Goal: Task Accomplishment & Management: Use online tool/utility

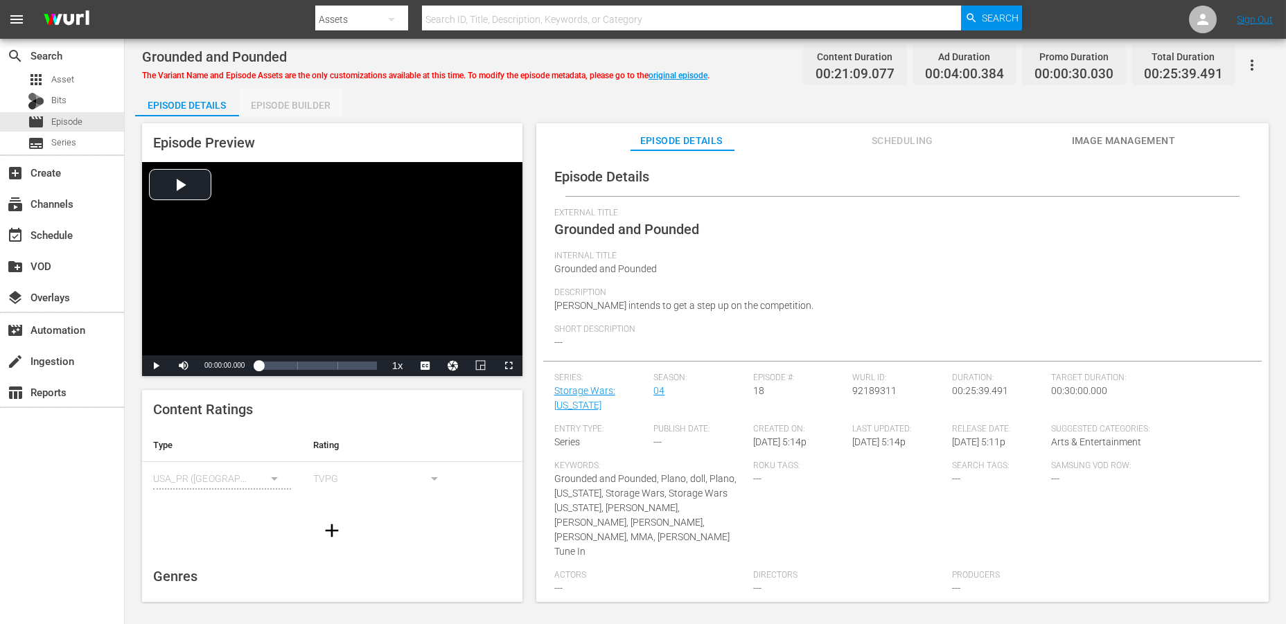
click at [282, 102] on div "Episode Builder" at bounding box center [291, 105] width 104 height 33
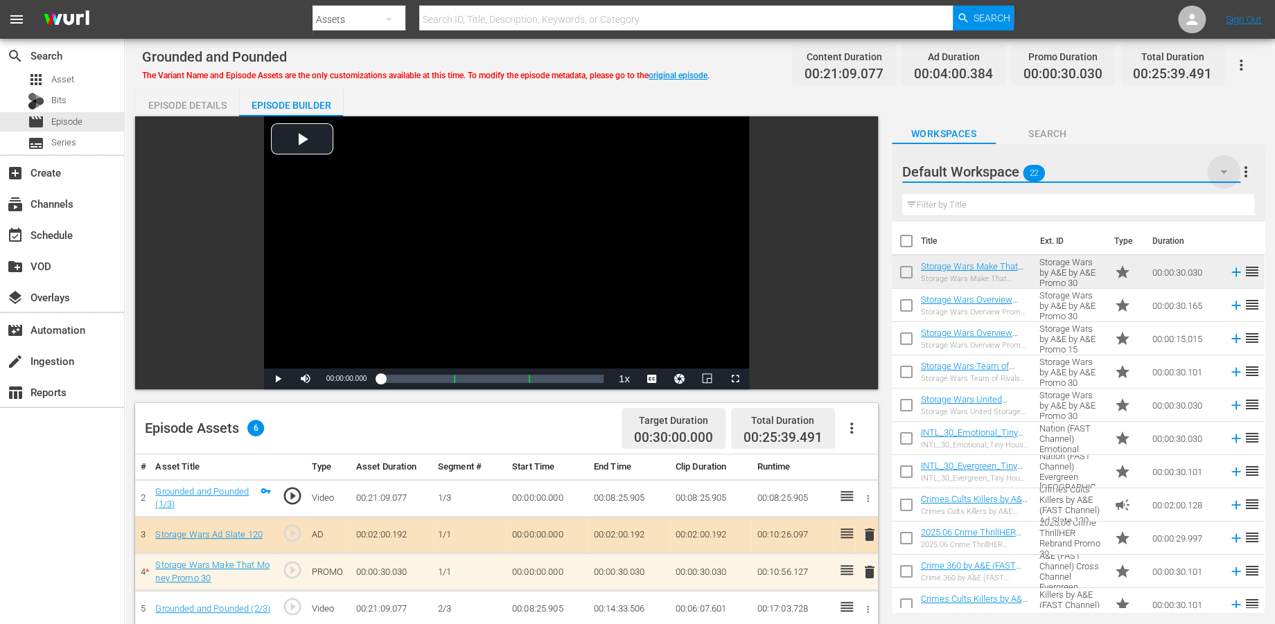
click at [1157, 169] on icon "button" at bounding box center [1224, 172] width 17 height 17
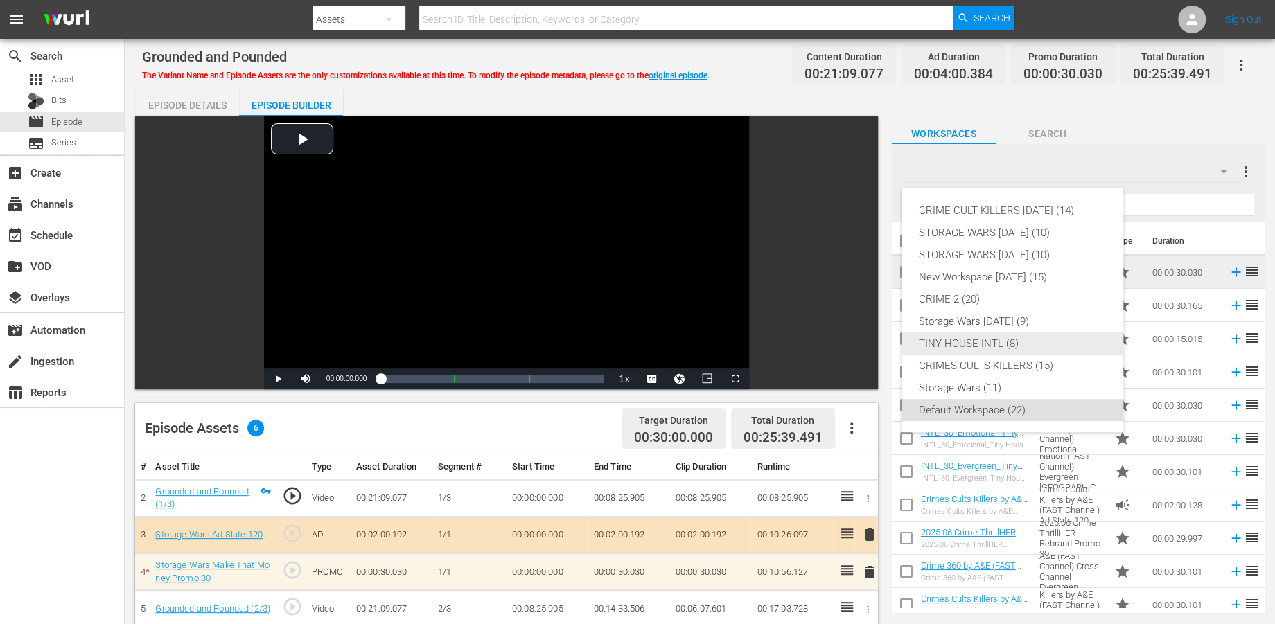
click at [937, 341] on div "TINY HOUSE INTL (8)" at bounding box center [1012, 344] width 189 height 22
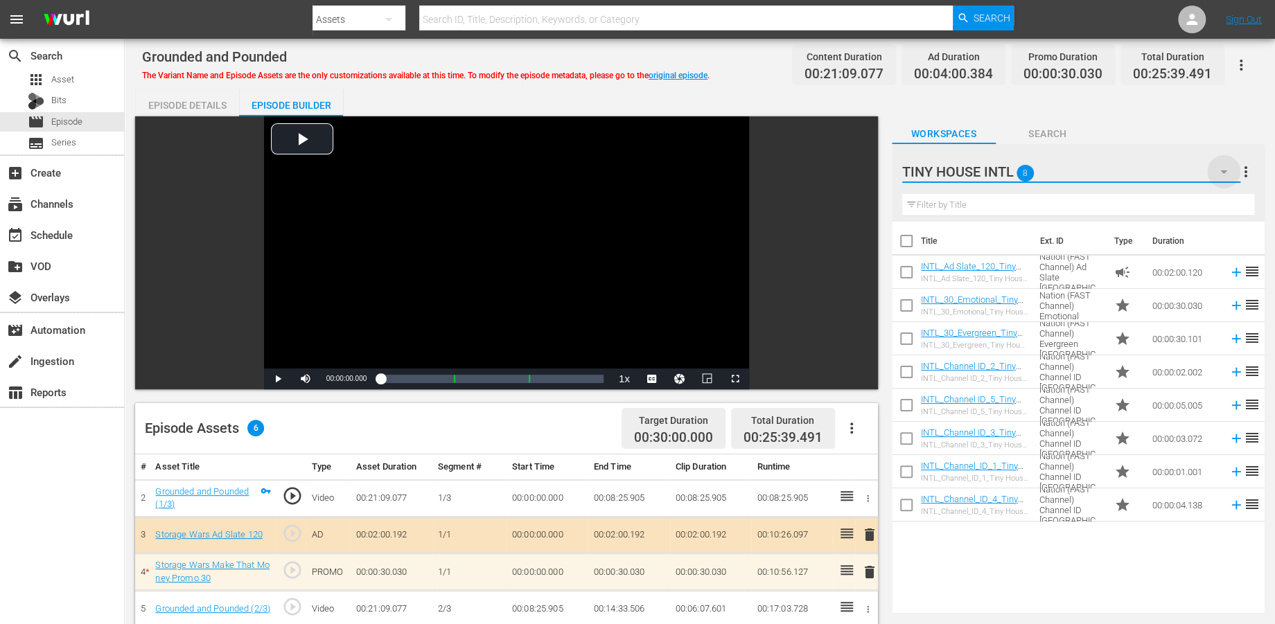
click at [1157, 164] on icon "button" at bounding box center [1224, 172] width 17 height 17
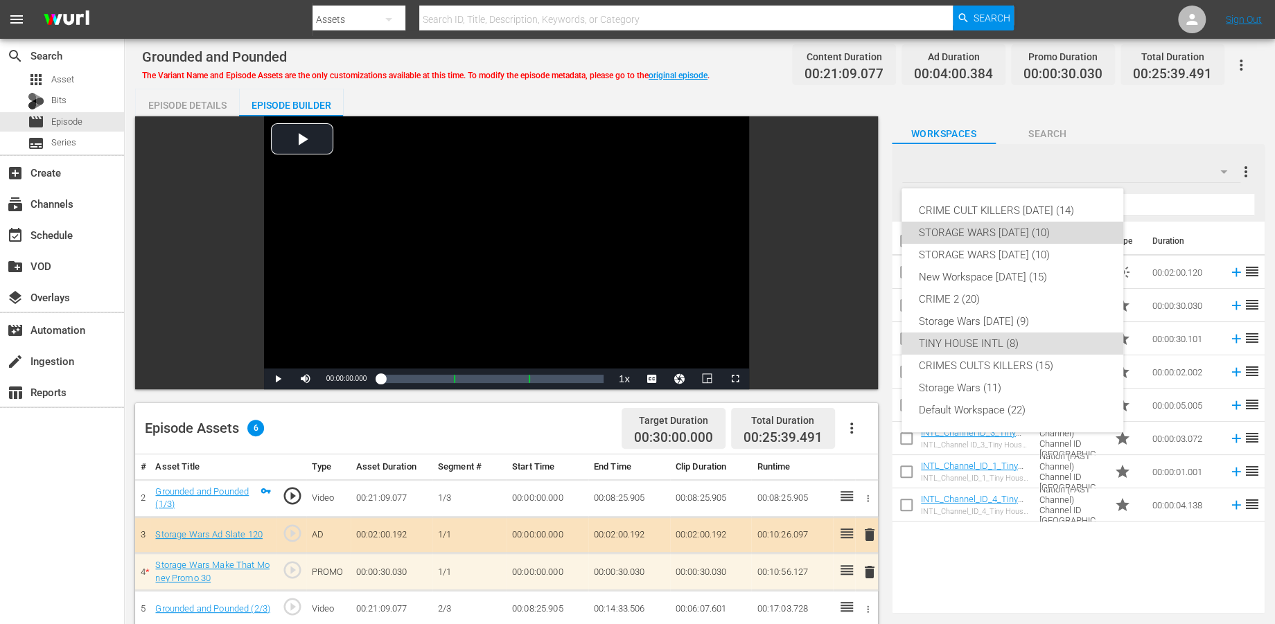
click at [977, 228] on div "STORAGE WARS [DATE] (10)" at bounding box center [1012, 233] width 189 height 22
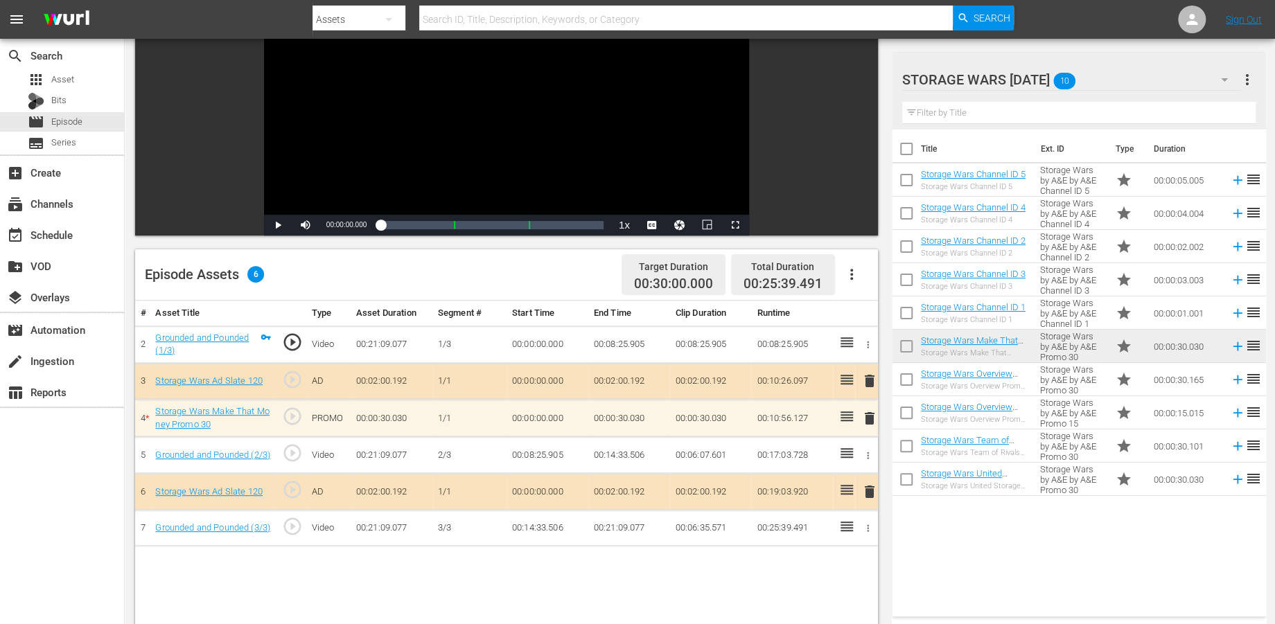
scroll to position [231, 0]
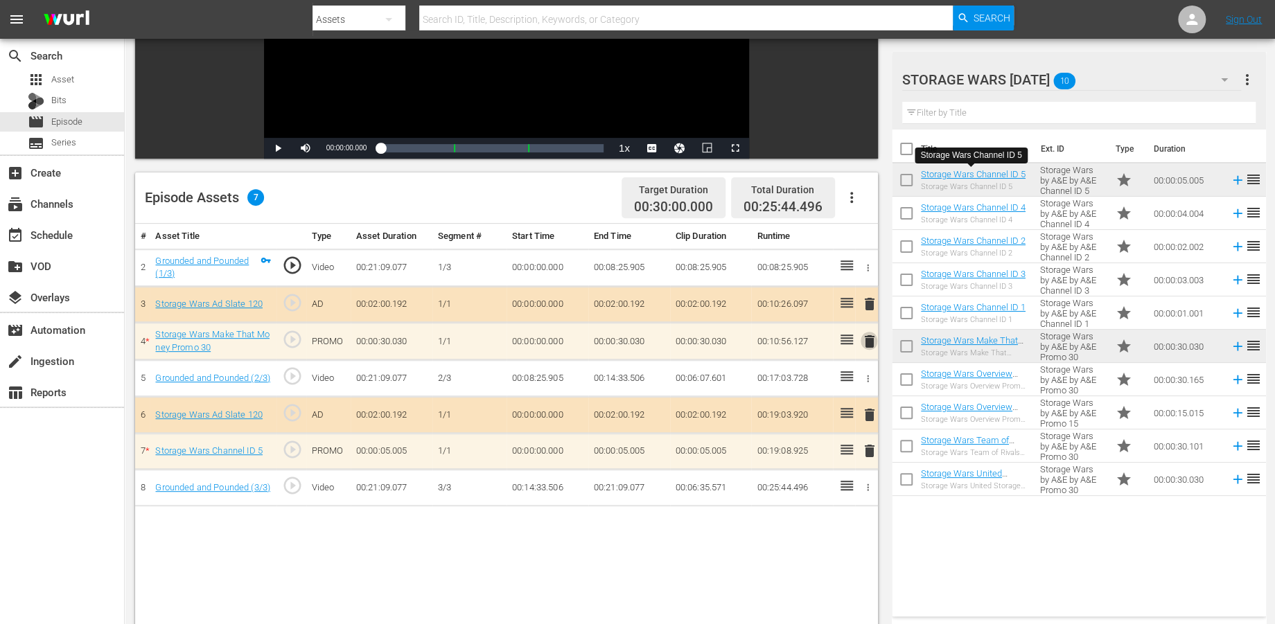
click at [871, 341] on span "delete" at bounding box center [869, 341] width 17 height 17
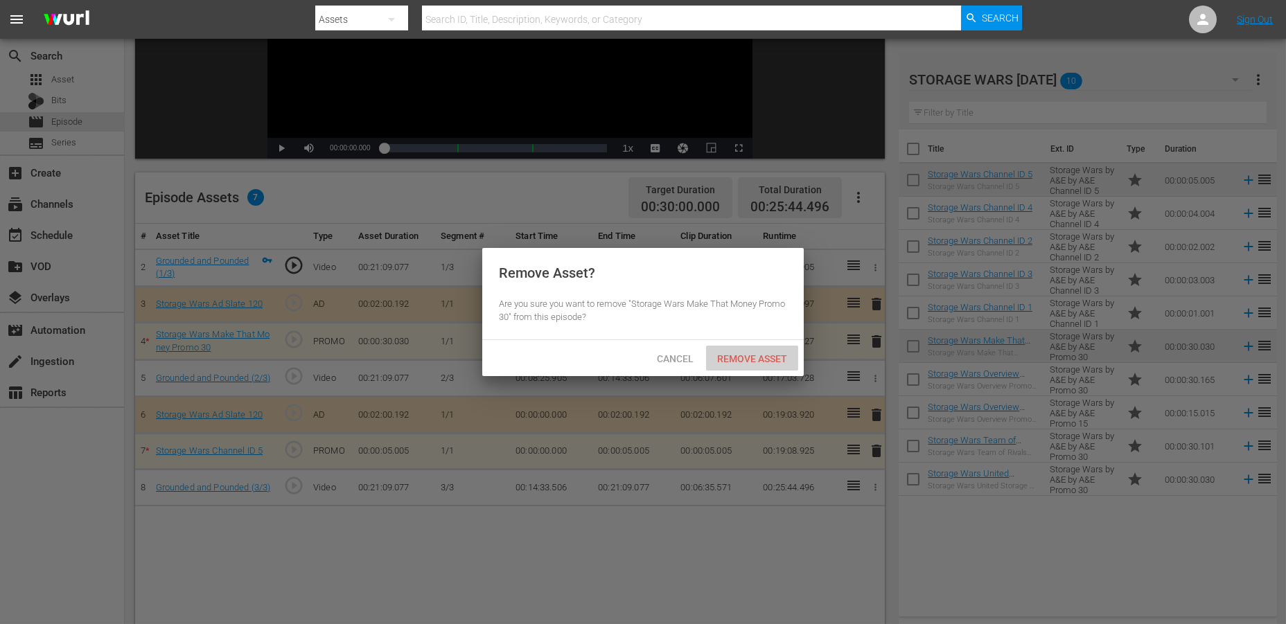
click at [737, 355] on span "Remove Asset" at bounding box center [752, 358] width 92 height 11
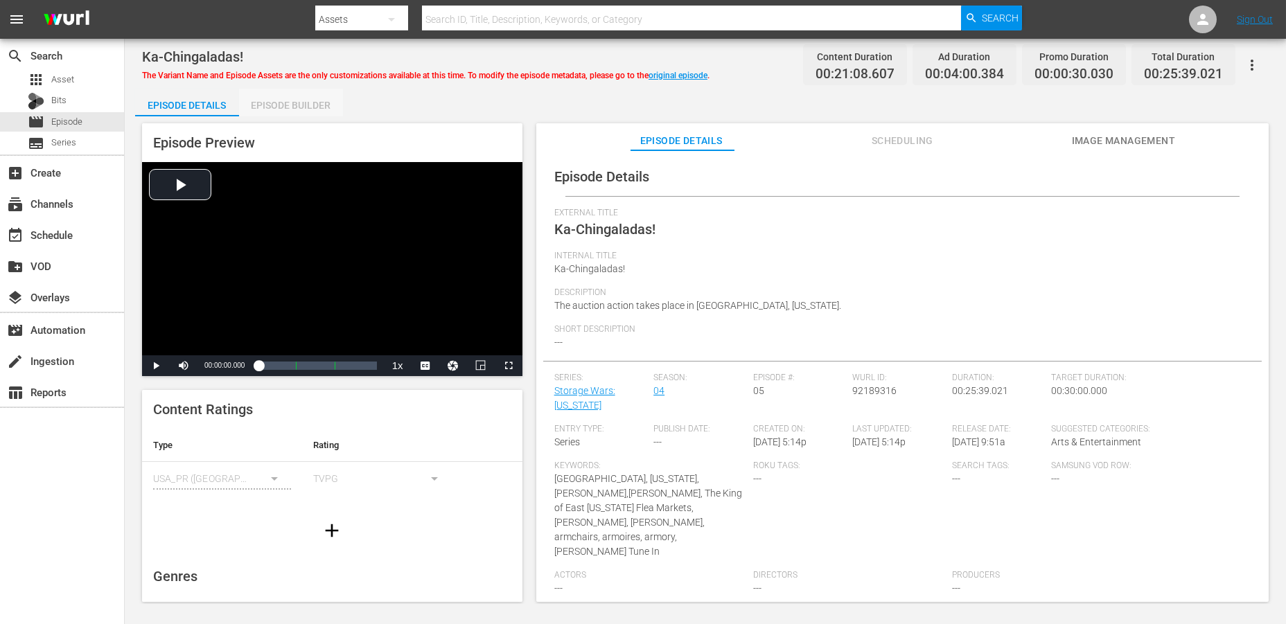
click at [306, 101] on div "Episode Builder" at bounding box center [291, 105] width 104 height 33
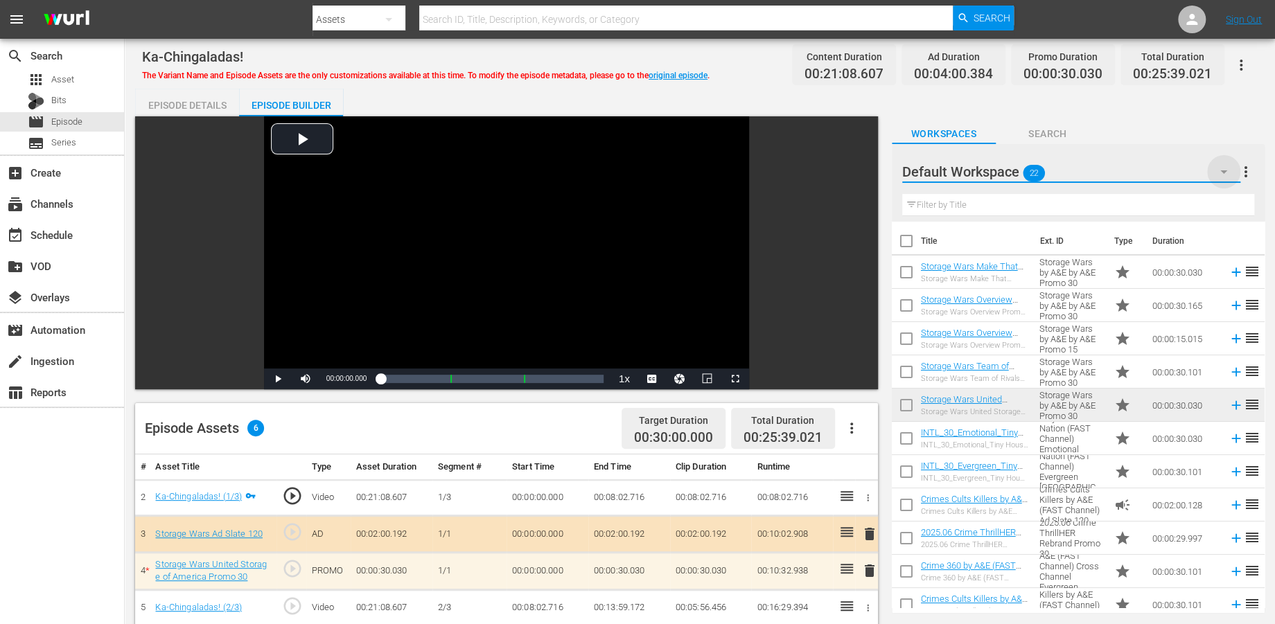
click at [1157, 169] on icon "button" at bounding box center [1224, 172] width 17 height 17
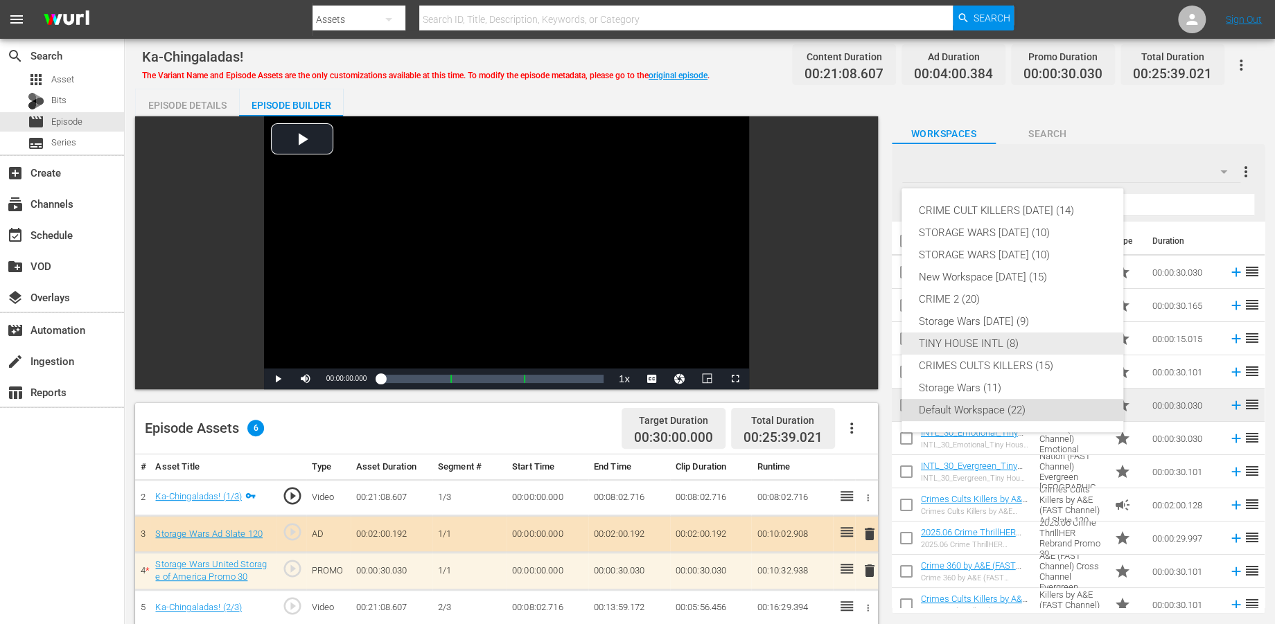
click at [977, 342] on div "TINY HOUSE INTL (8)" at bounding box center [1012, 344] width 189 height 22
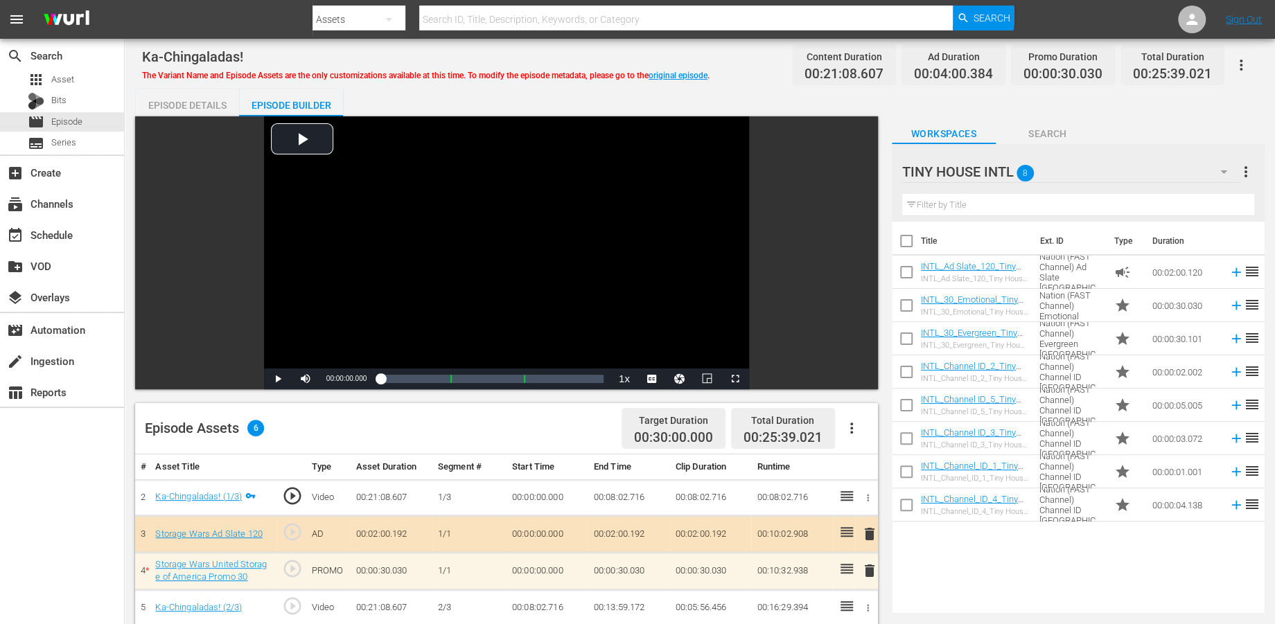
click at [1157, 172] on icon "button" at bounding box center [1223, 171] width 7 height 3
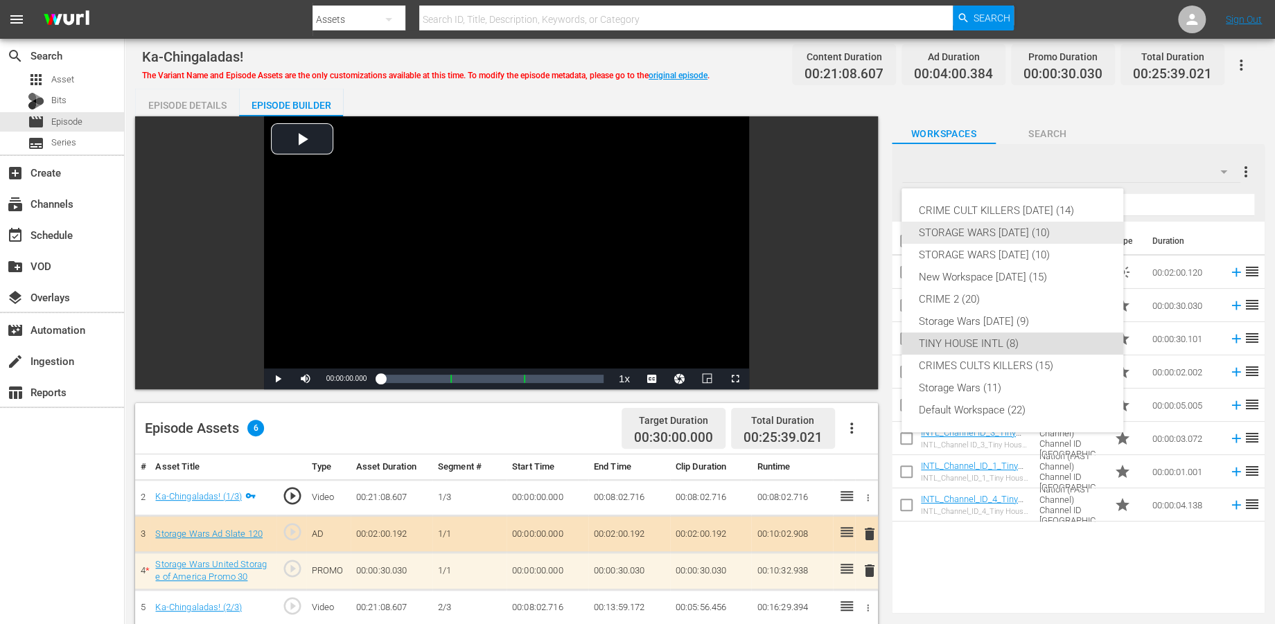
click at [977, 228] on div "STORAGE WARS [DATE] (10)" at bounding box center [1012, 233] width 189 height 22
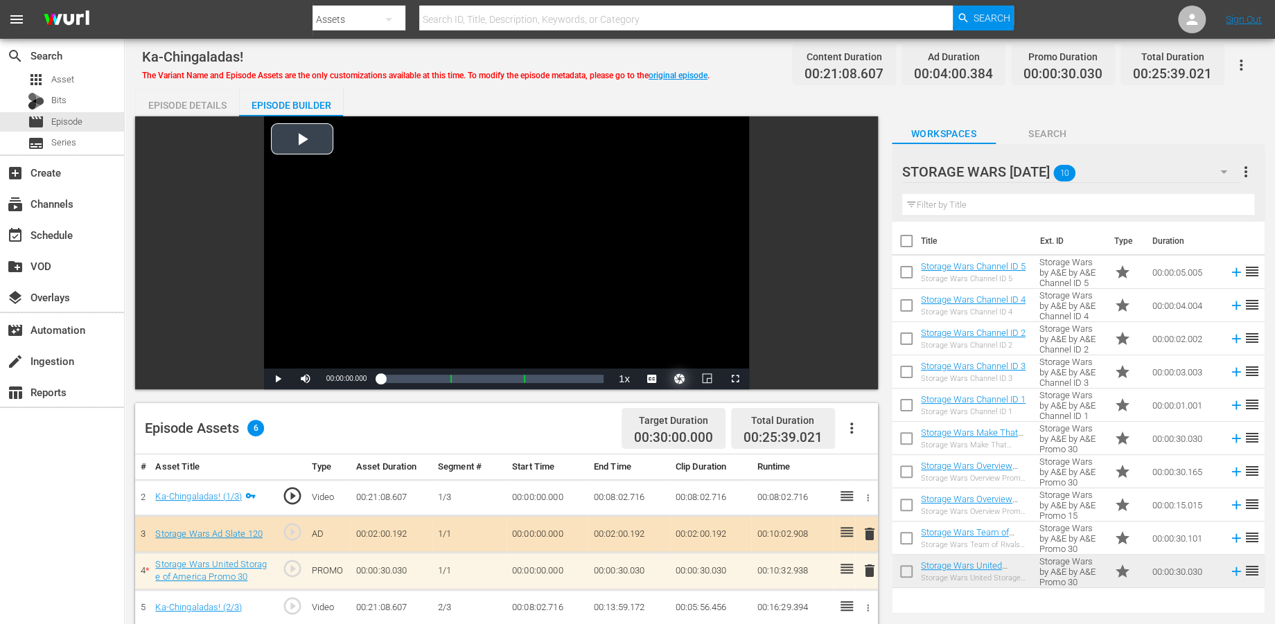
scroll to position [231, 0]
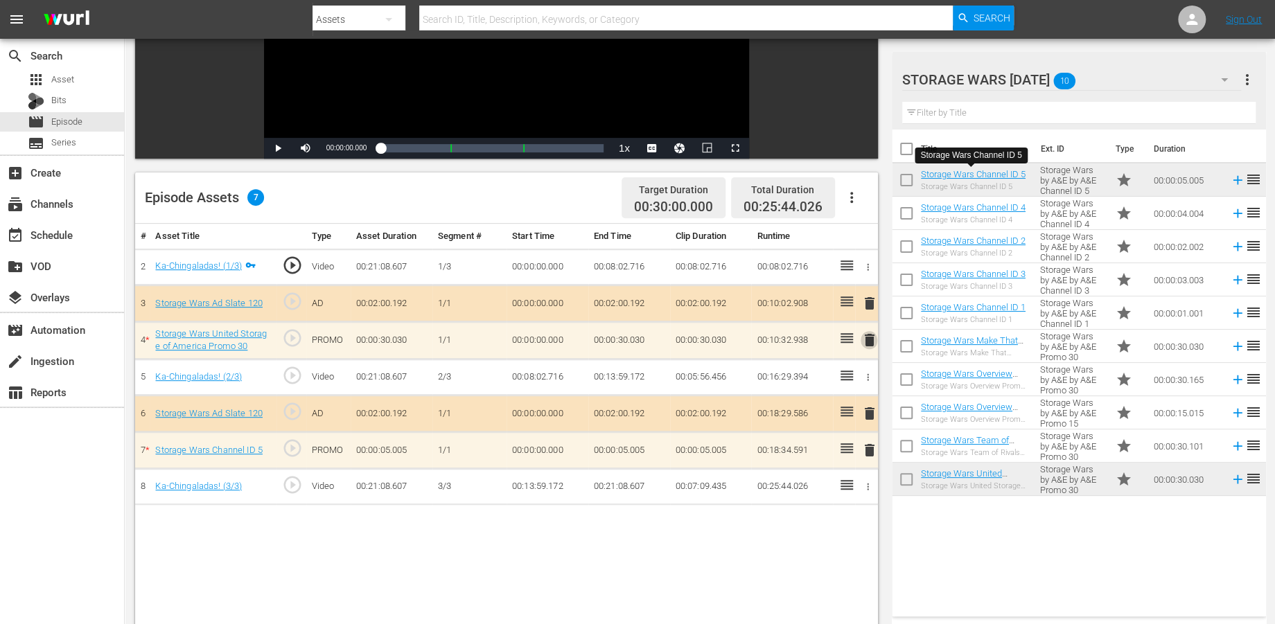
click at [872, 336] on span "delete" at bounding box center [869, 340] width 17 height 17
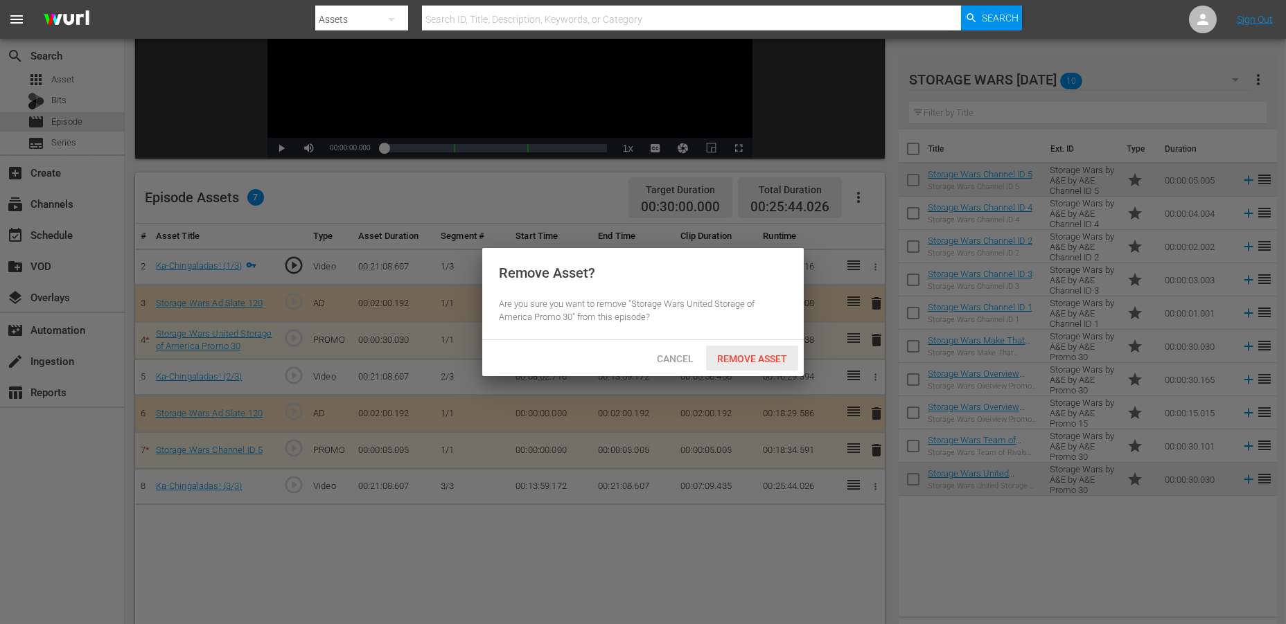
click at [728, 356] on span "Remove Asset" at bounding box center [752, 358] width 92 height 11
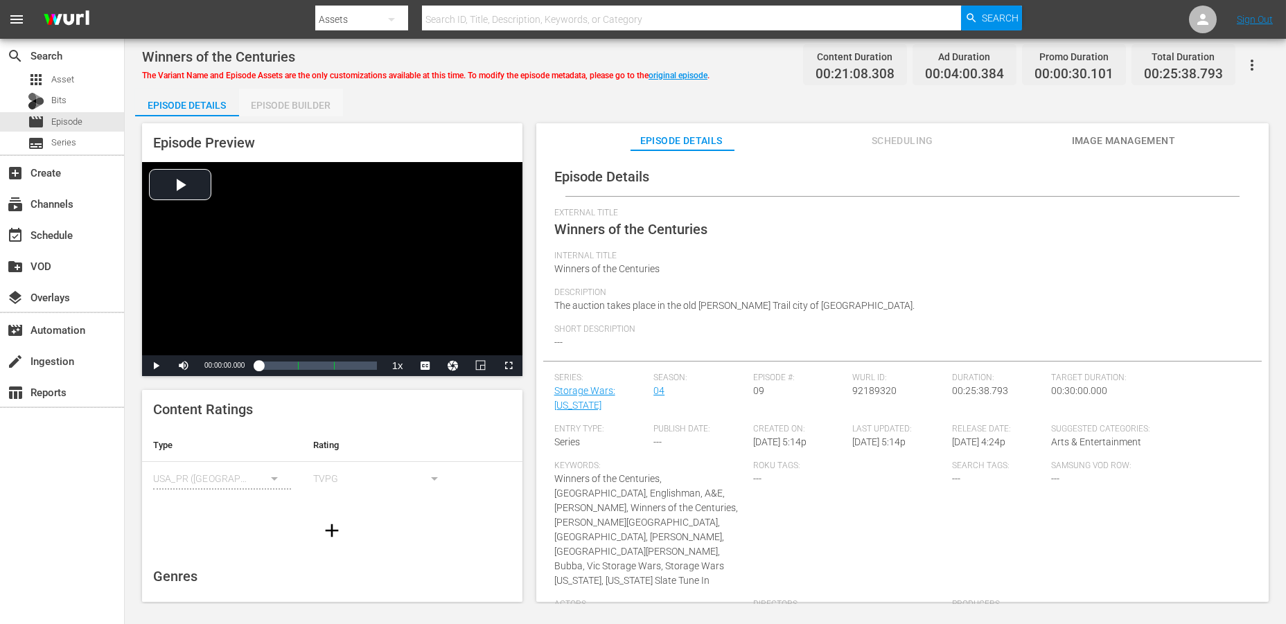
click at [278, 105] on div "Episode Builder" at bounding box center [291, 105] width 104 height 33
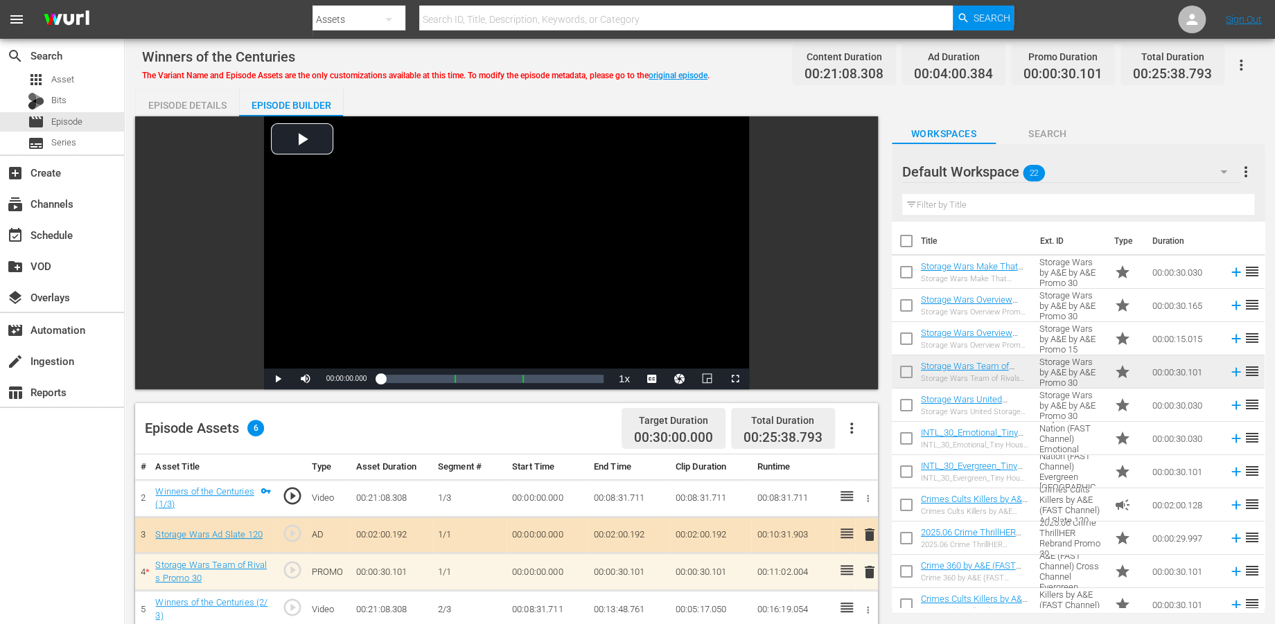
click at [1157, 175] on icon "button" at bounding box center [1224, 172] width 17 height 17
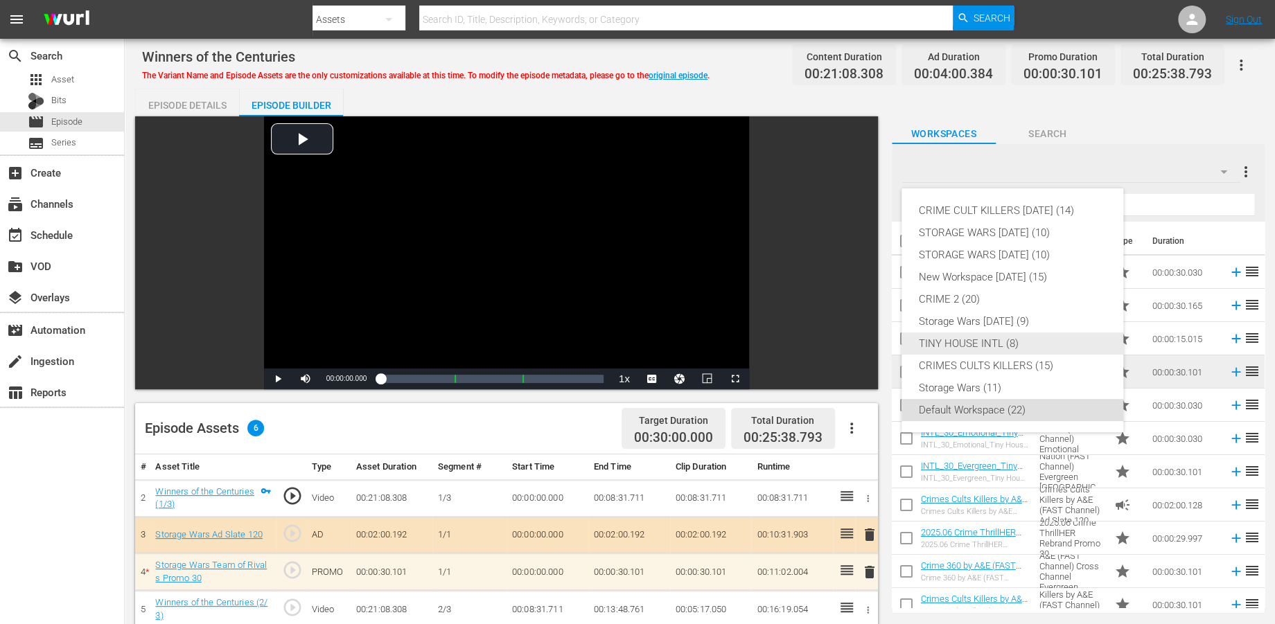
click at [961, 340] on div "TINY HOUSE INTL (8)" at bounding box center [1012, 344] width 189 height 22
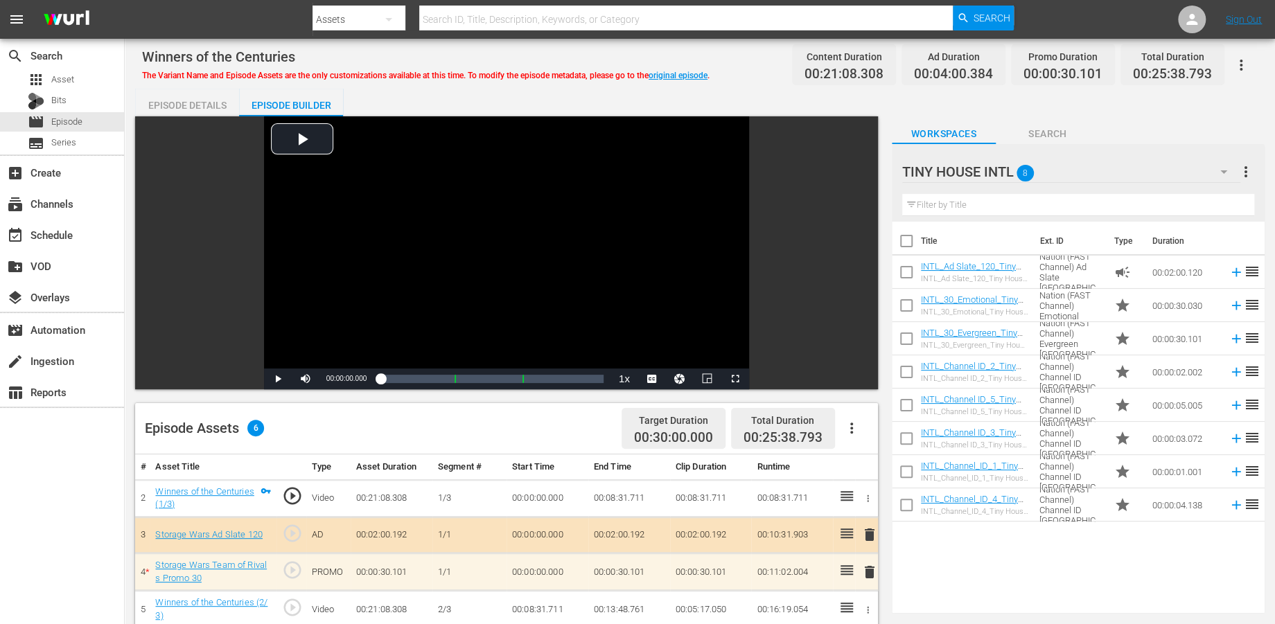
click at [1157, 170] on icon "button" at bounding box center [1224, 172] width 17 height 17
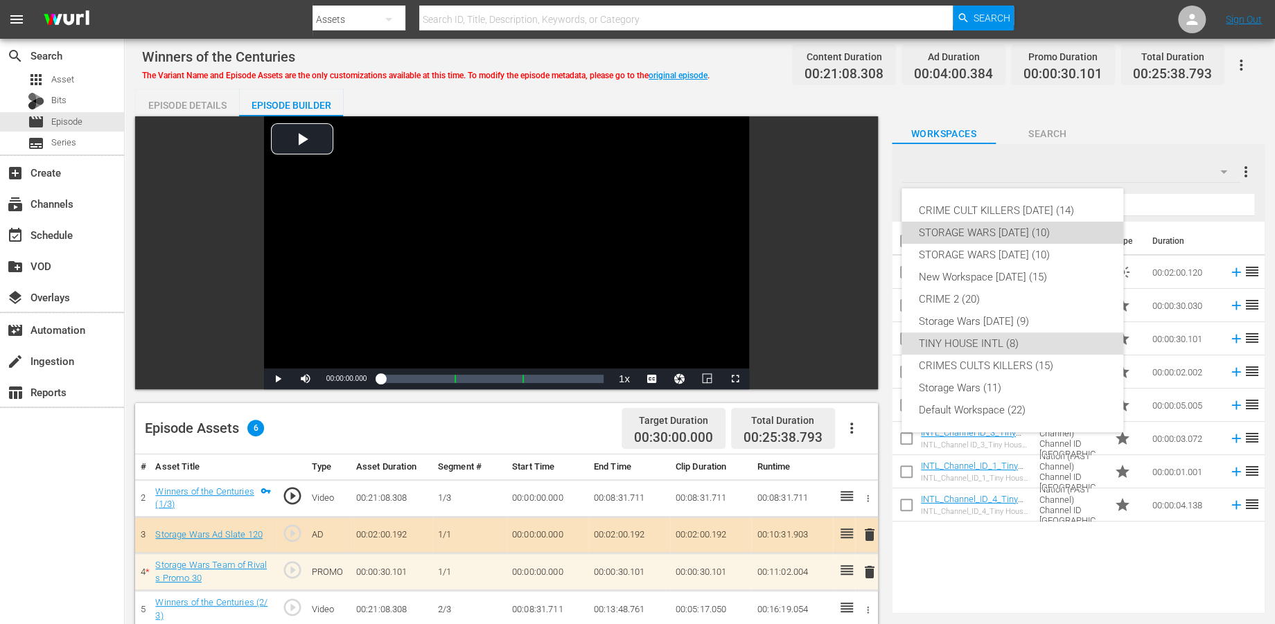
click at [971, 229] on div "STORAGE WARS [DATE] (10)" at bounding box center [1012, 233] width 189 height 22
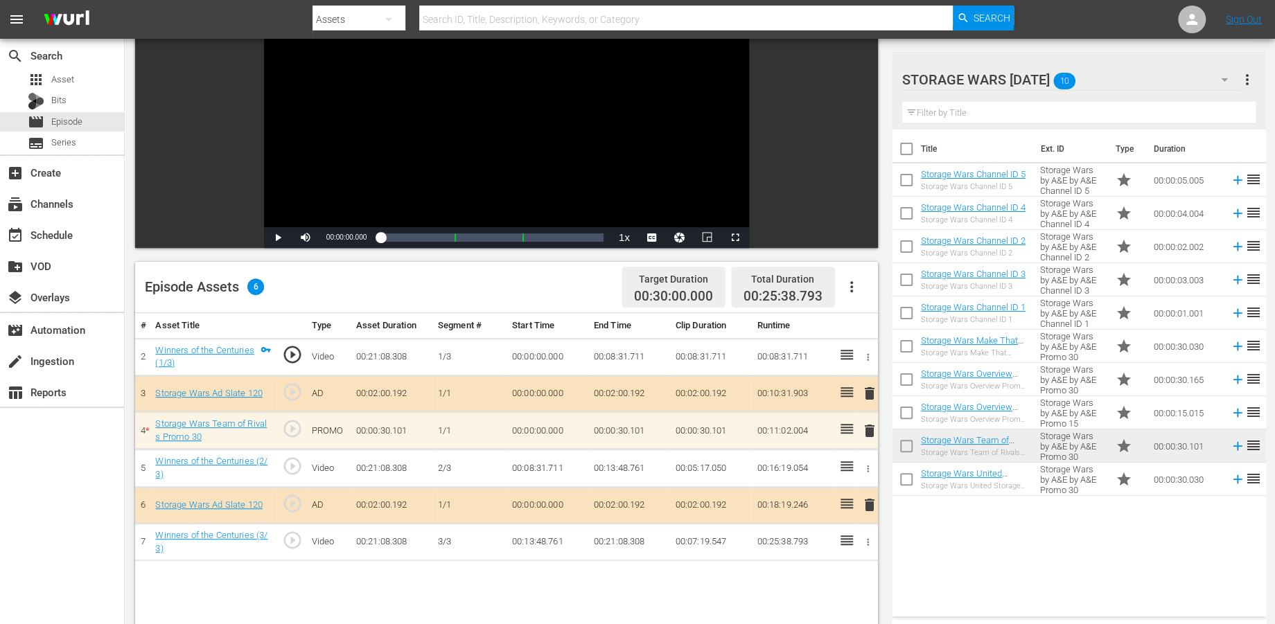
scroll to position [154, 0]
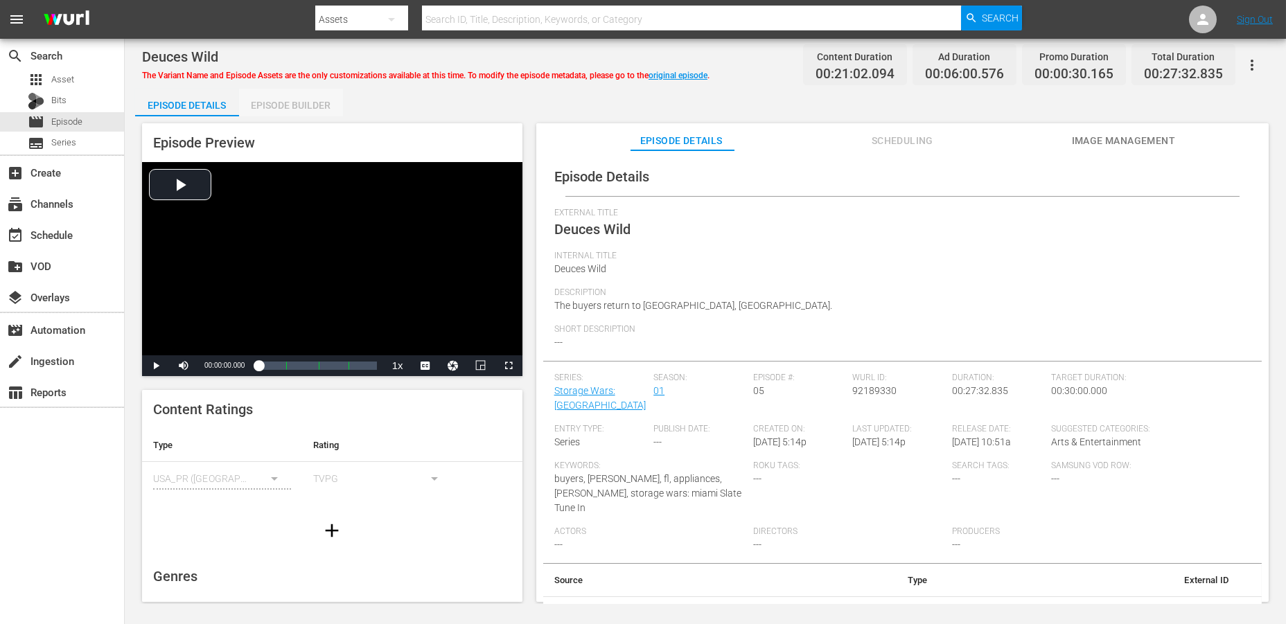
click at [304, 104] on div "Episode Builder" at bounding box center [291, 105] width 104 height 33
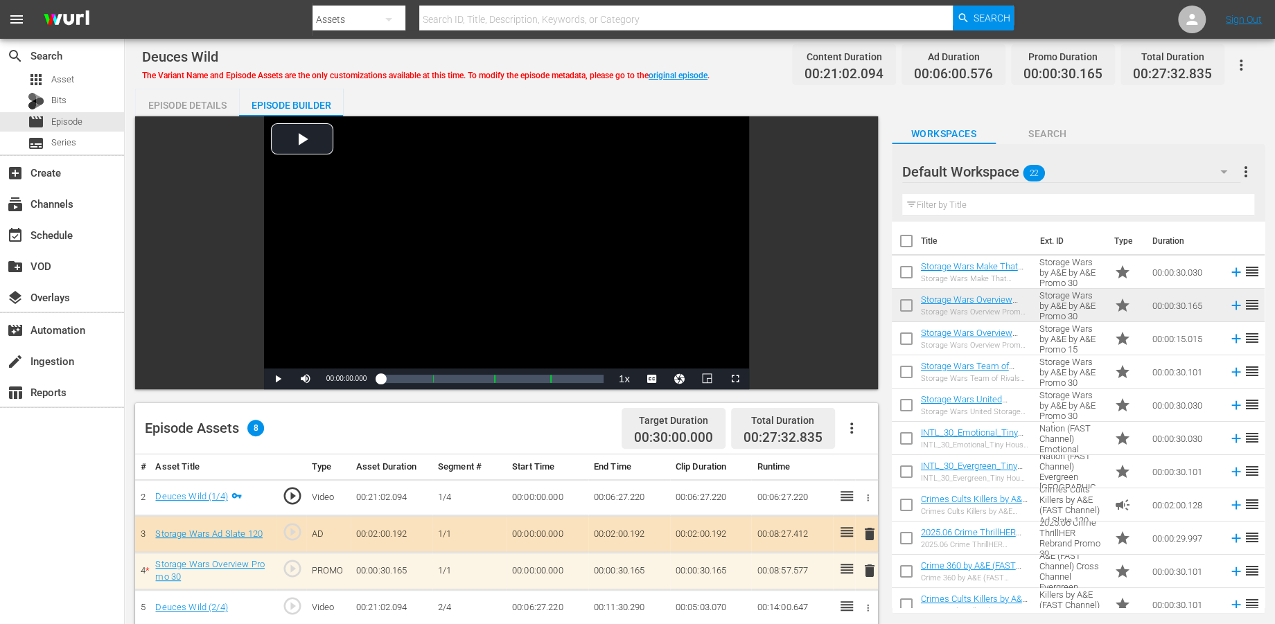
click at [1157, 173] on icon "button" at bounding box center [1224, 172] width 17 height 17
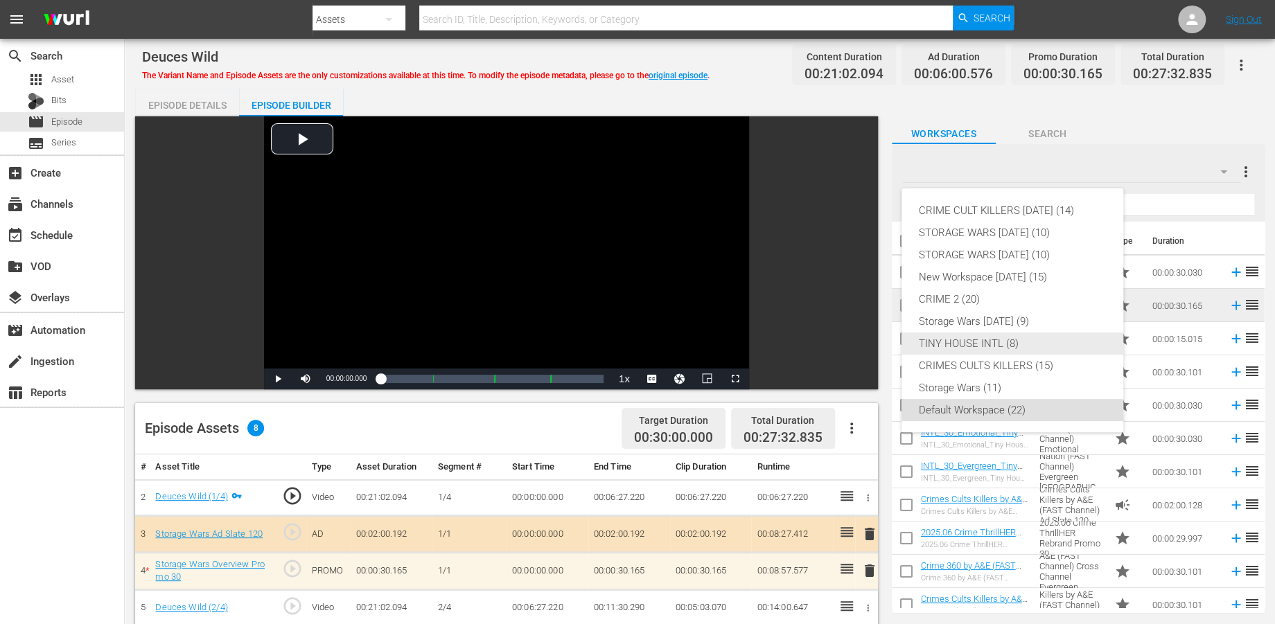
click at [935, 342] on div "TINY HOUSE INTL (8)" at bounding box center [1012, 344] width 189 height 22
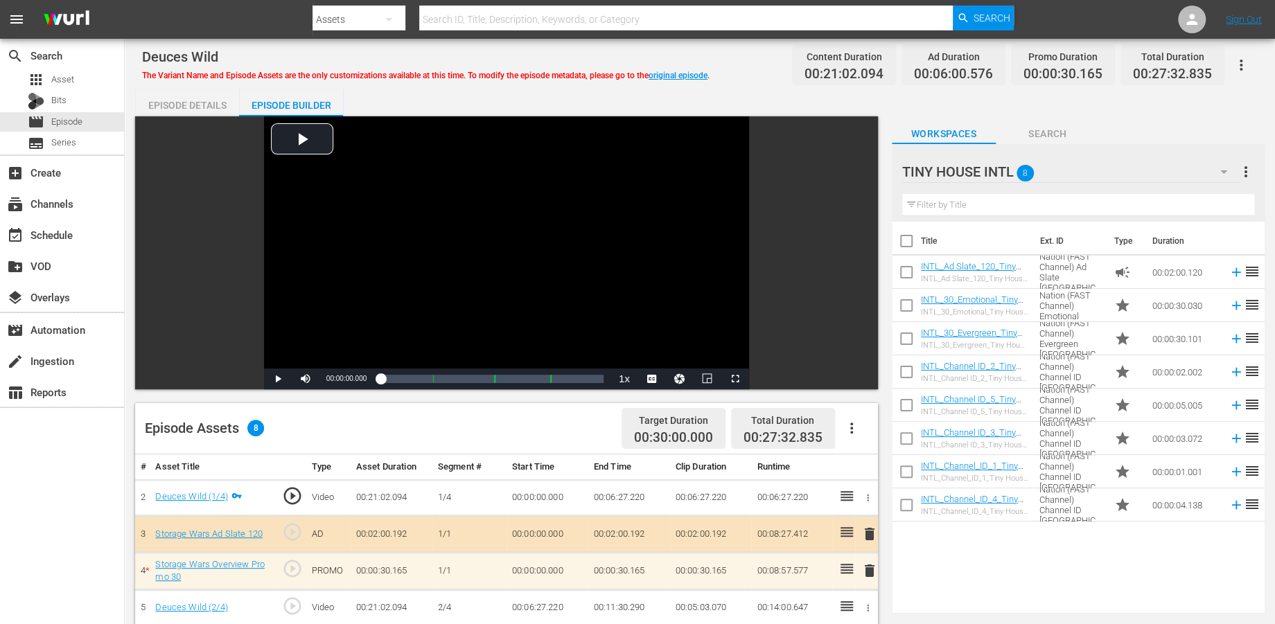
click at [1157, 170] on icon "button" at bounding box center [1223, 171] width 7 height 3
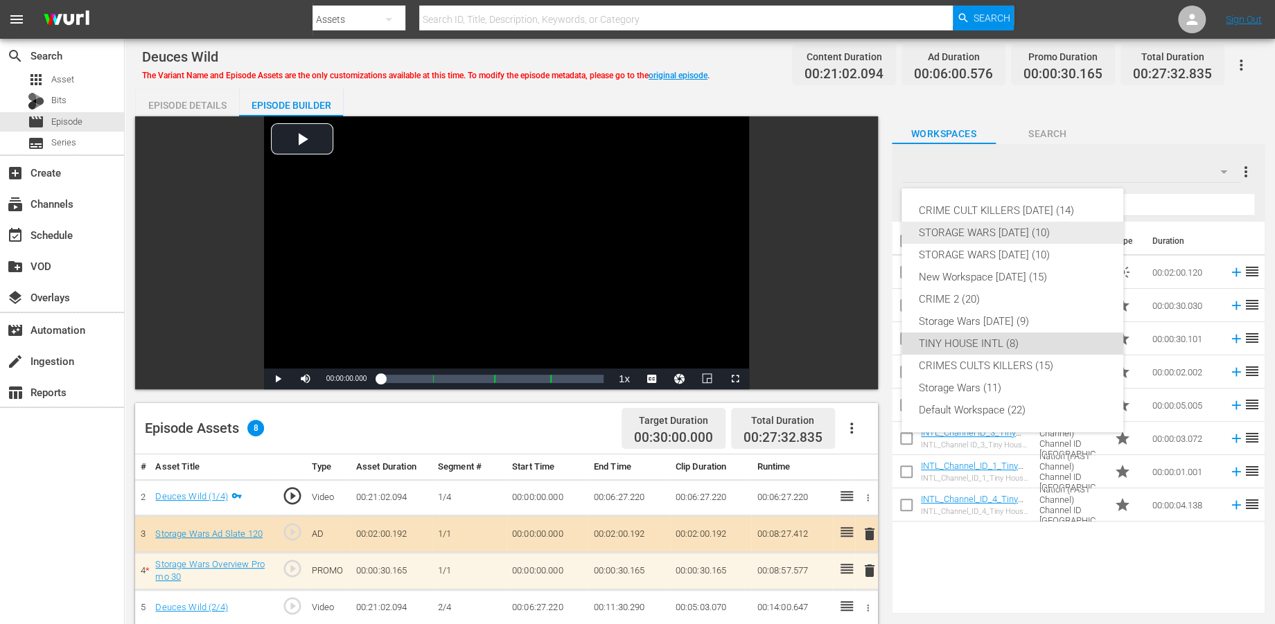
click at [991, 235] on div "STORAGE WARS [DATE] (10)" at bounding box center [1012, 233] width 189 height 22
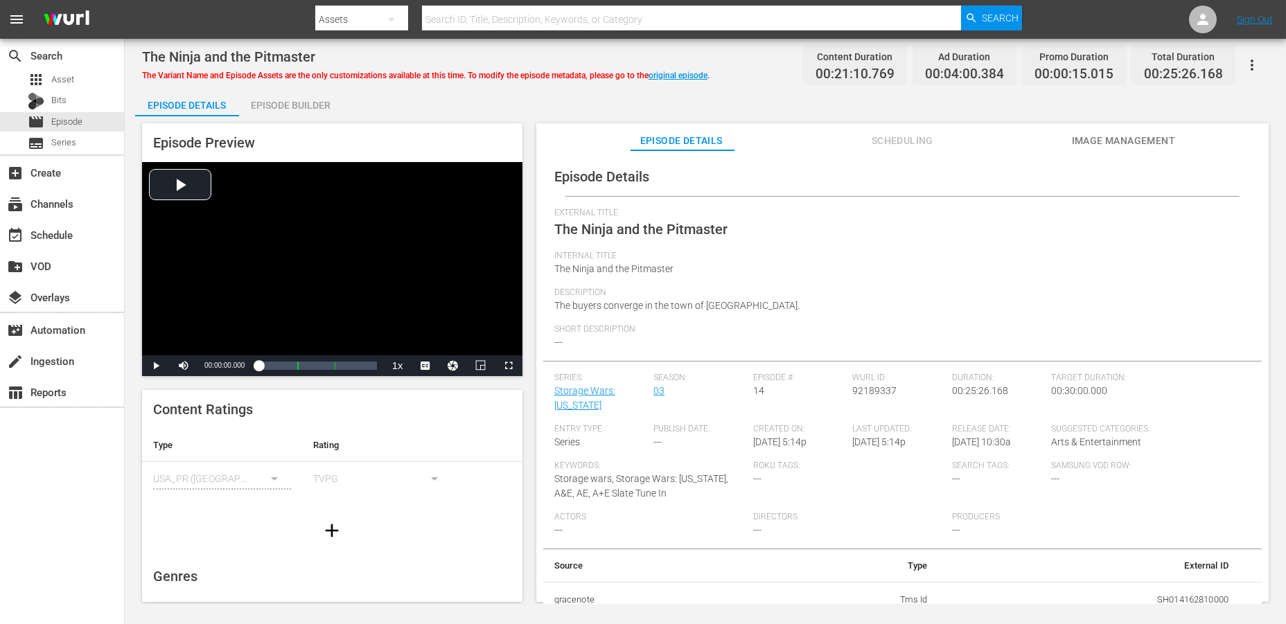
click at [294, 102] on div "Episode Builder" at bounding box center [291, 105] width 104 height 33
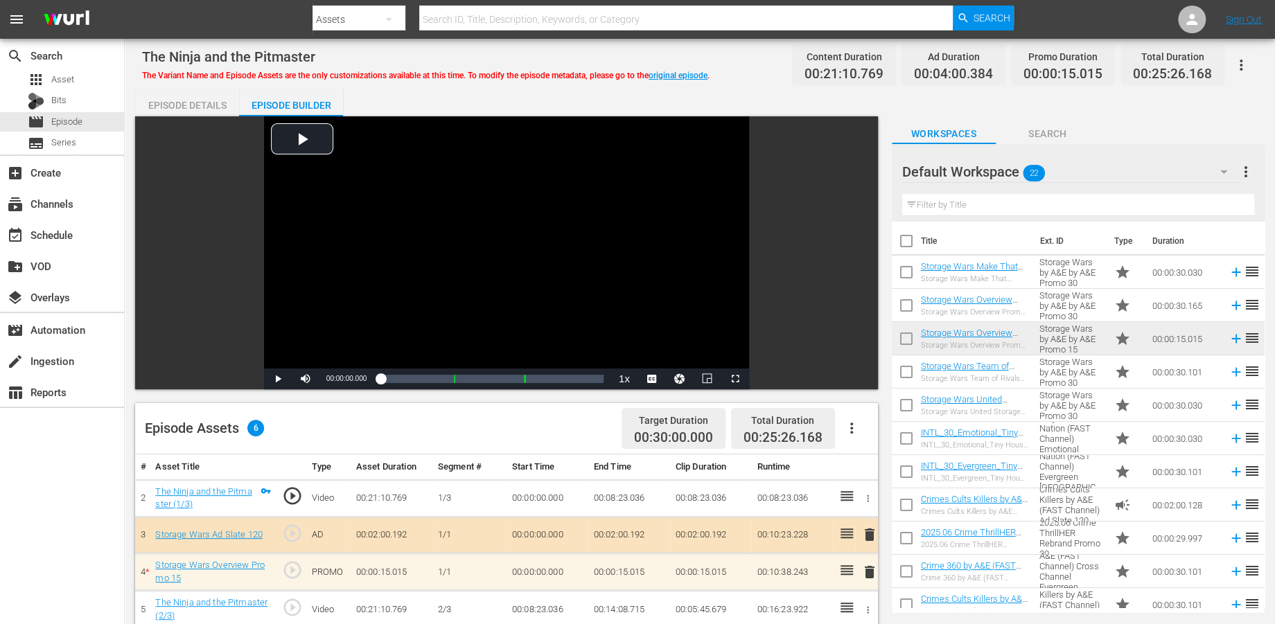
click at [1157, 170] on icon "button" at bounding box center [1224, 172] width 17 height 17
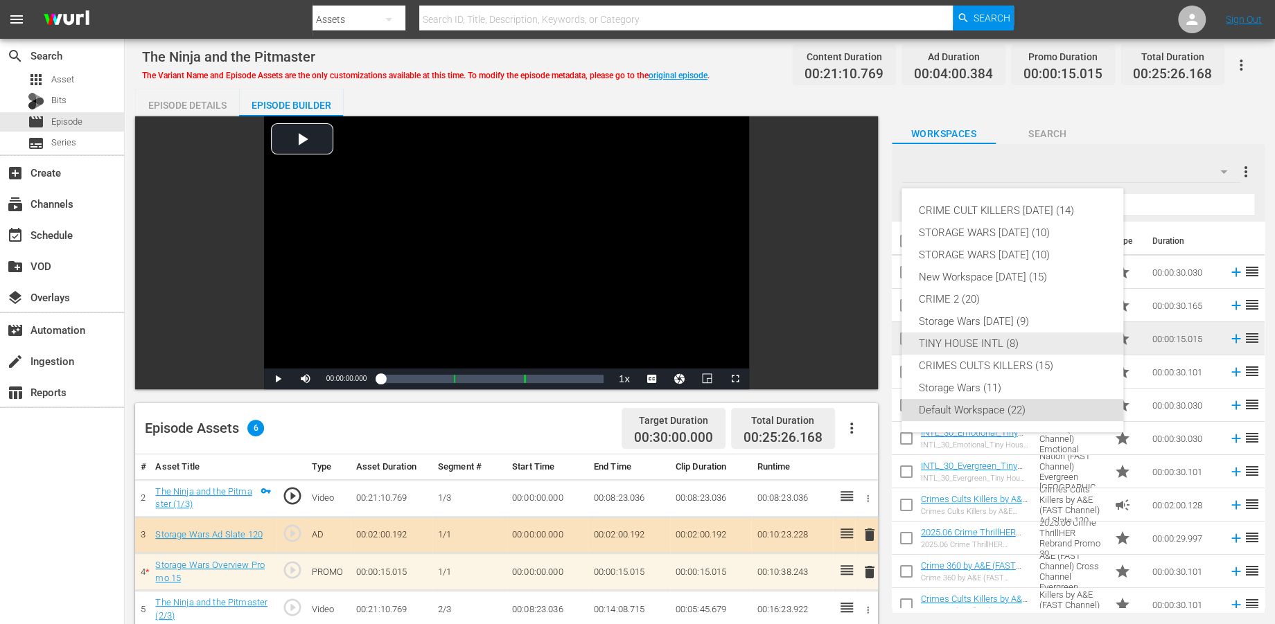
click at [973, 340] on div "TINY HOUSE INTL (8)" at bounding box center [1012, 344] width 189 height 22
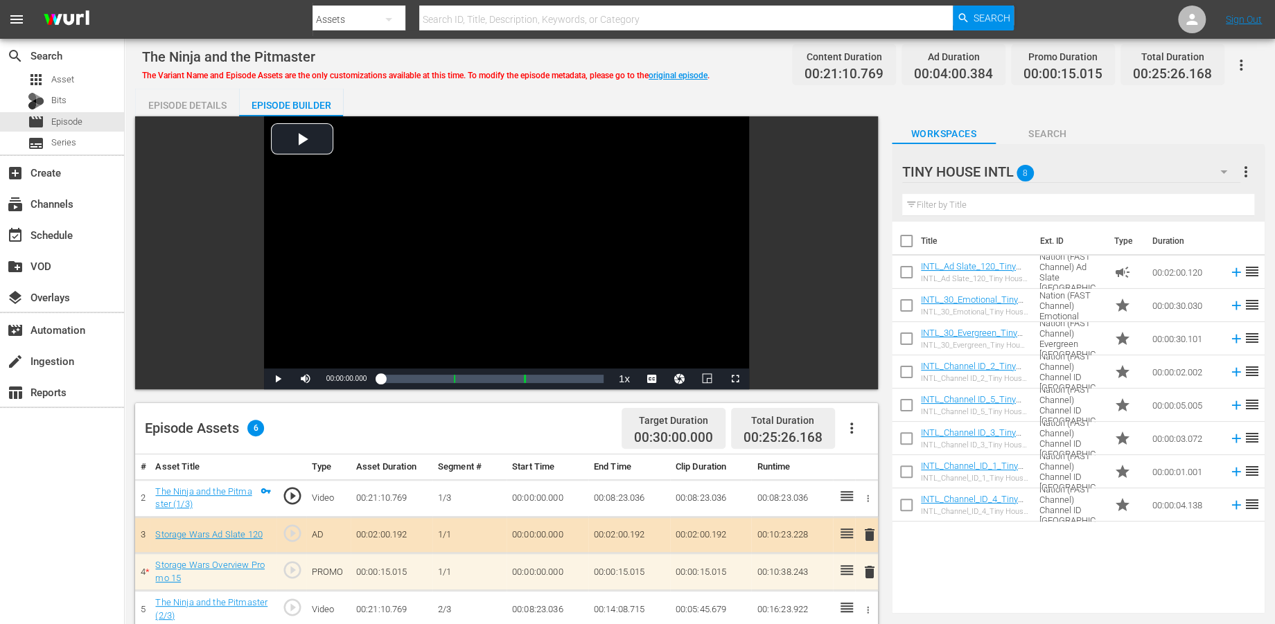
click at [1157, 169] on icon "button" at bounding box center [1224, 172] width 17 height 17
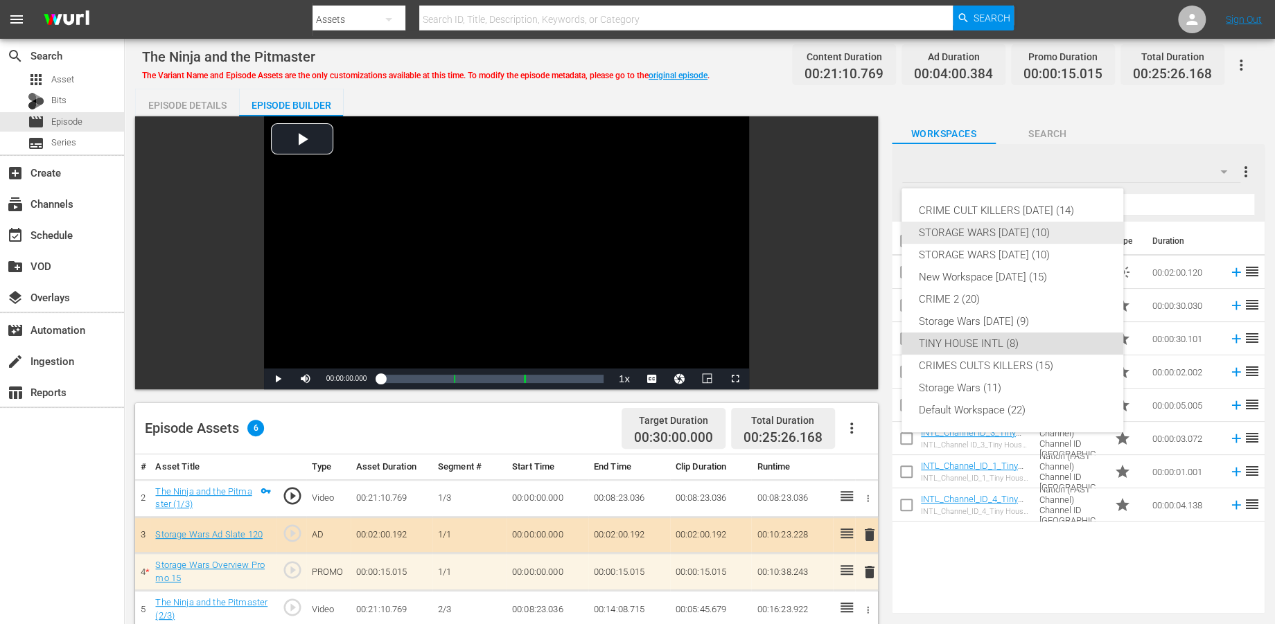
click at [997, 236] on div "STORAGE WARS [DATE] (10)" at bounding box center [1012, 233] width 189 height 22
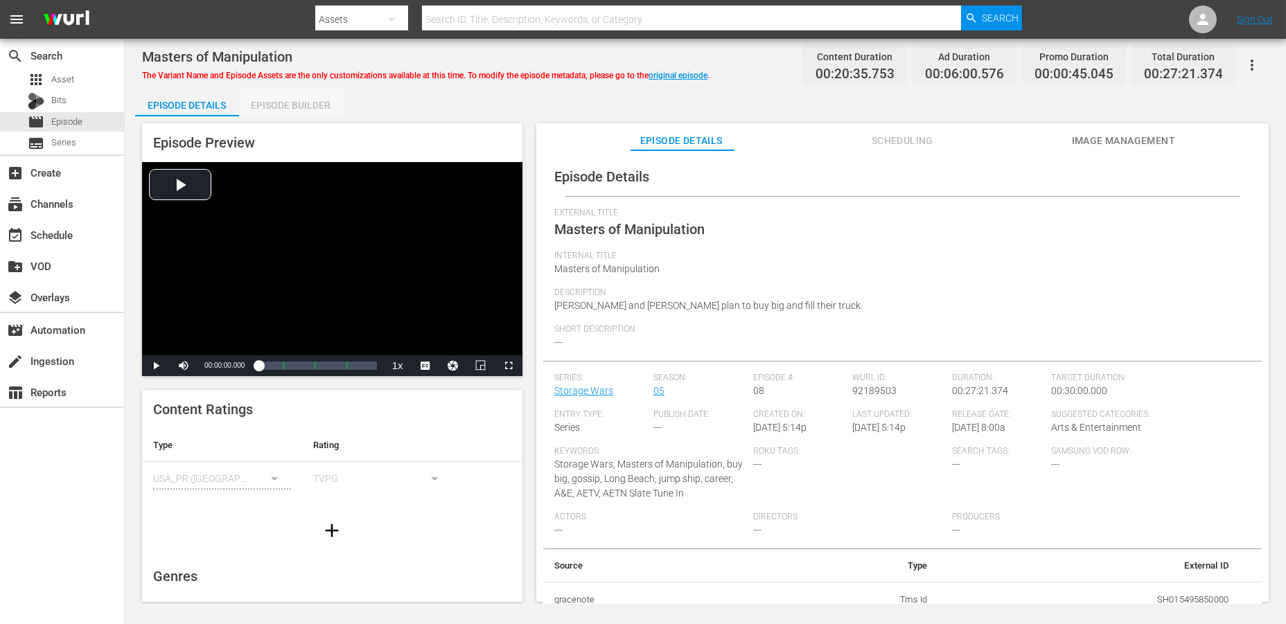
click at [295, 103] on div "Episode Builder" at bounding box center [291, 105] width 104 height 33
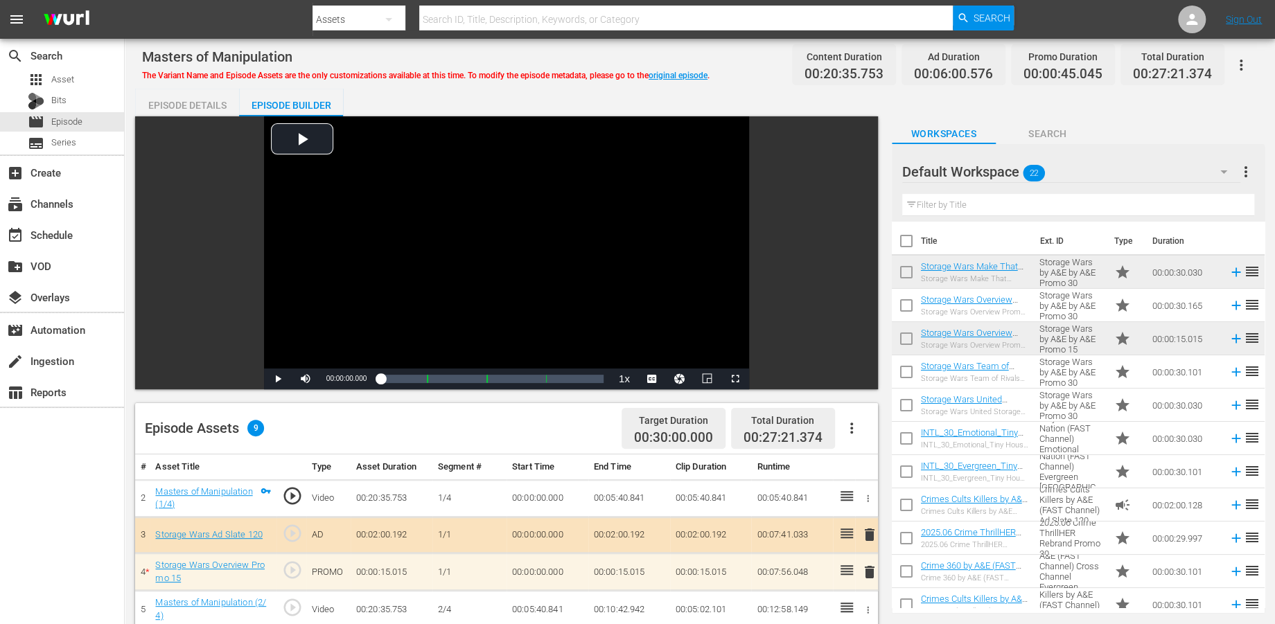
click at [1157, 171] on icon "button" at bounding box center [1223, 171] width 7 height 3
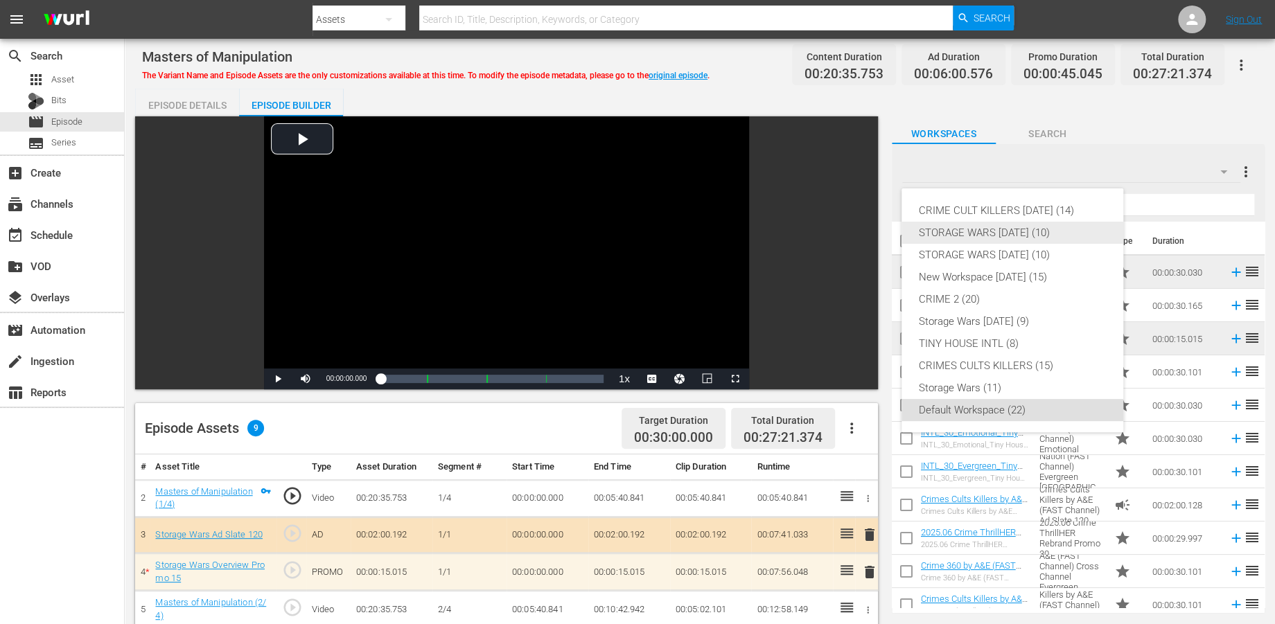
click at [977, 229] on div "STORAGE WARS [DATE] (10)" at bounding box center [1012, 233] width 189 height 22
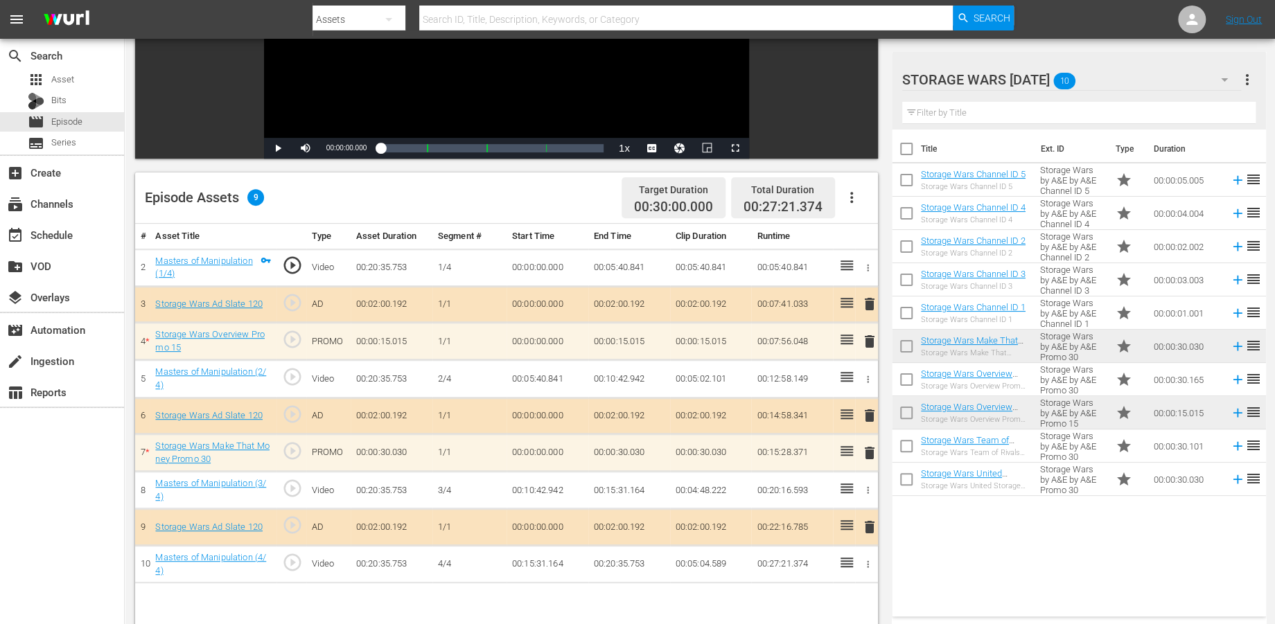
scroll to position [308, 0]
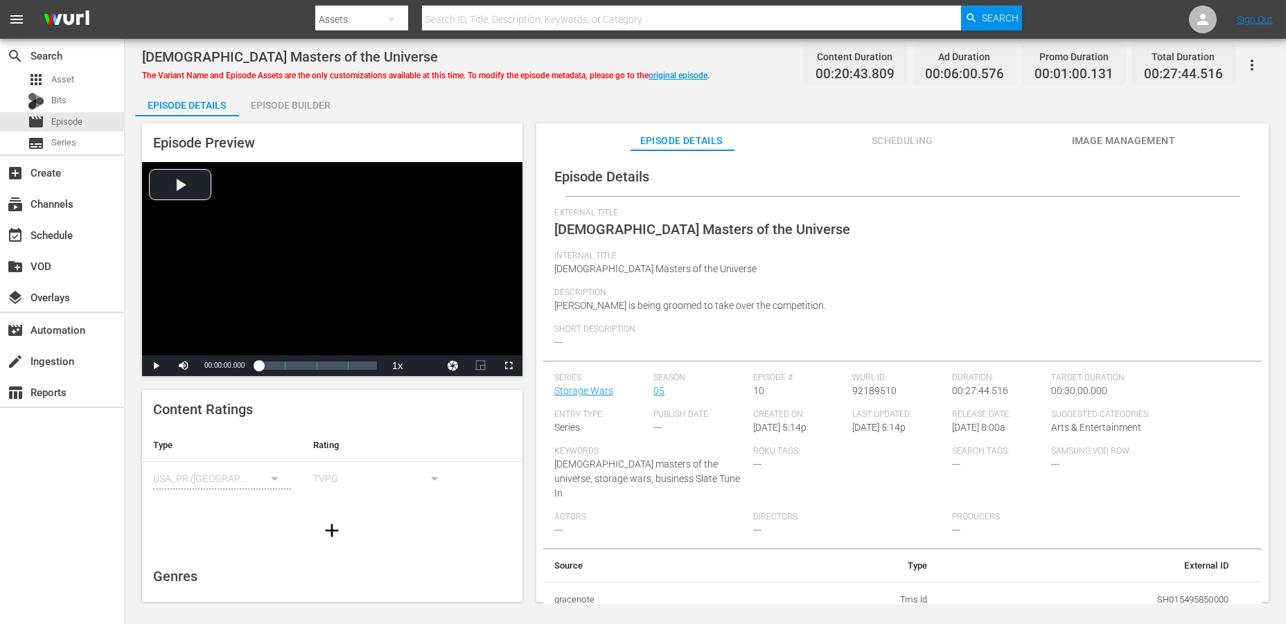
click at [283, 100] on div "Episode Builder" at bounding box center [291, 105] width 104 height 33
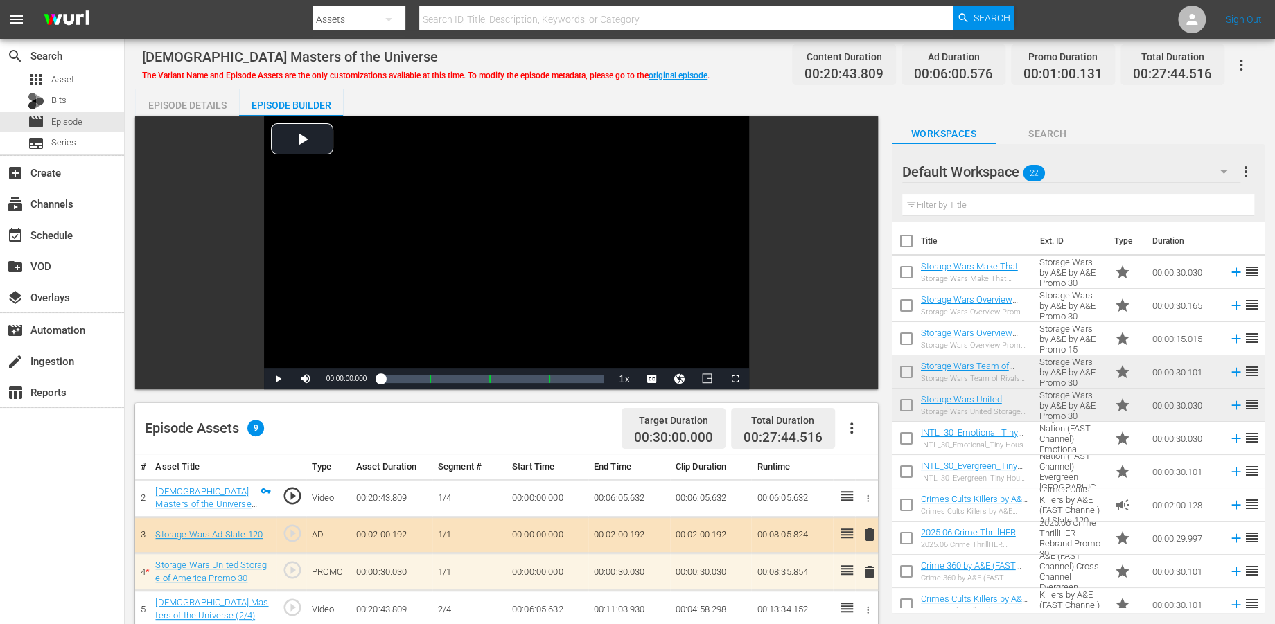
click at [1157, 169] on icon "button" at bounding box center [1224, 172] width 17 height 17
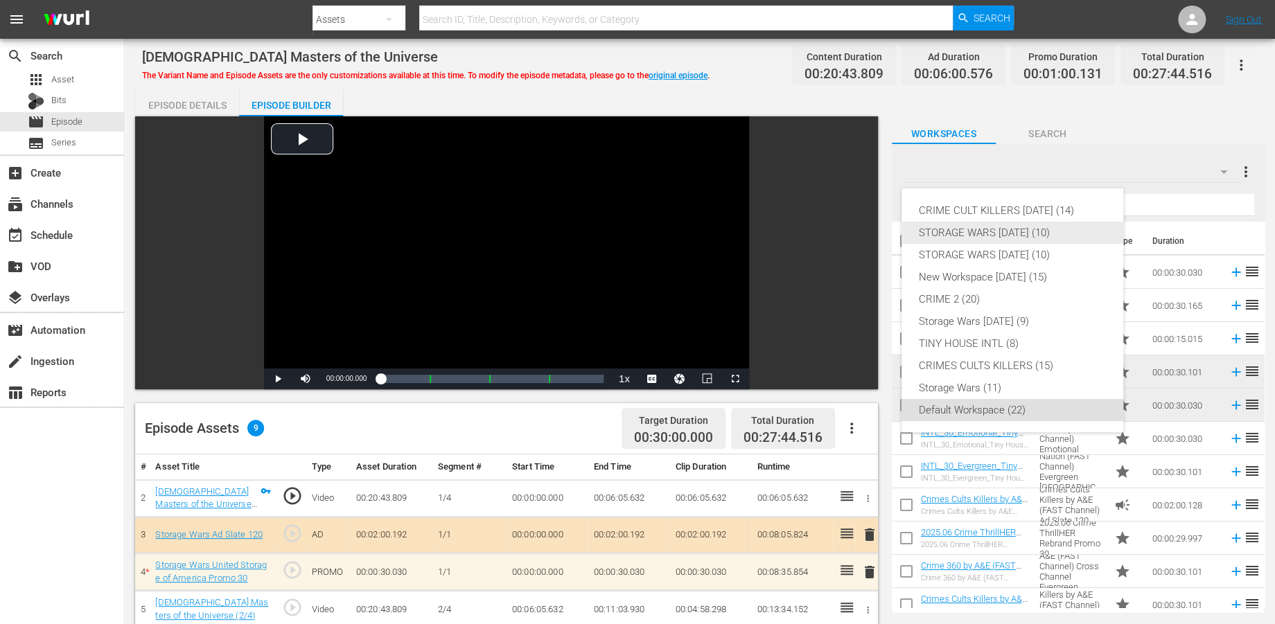
click at [987, 231] on div "STORAGE WARS [DATE] (10)" at bounding box center [1012, 233] width 189 height 22
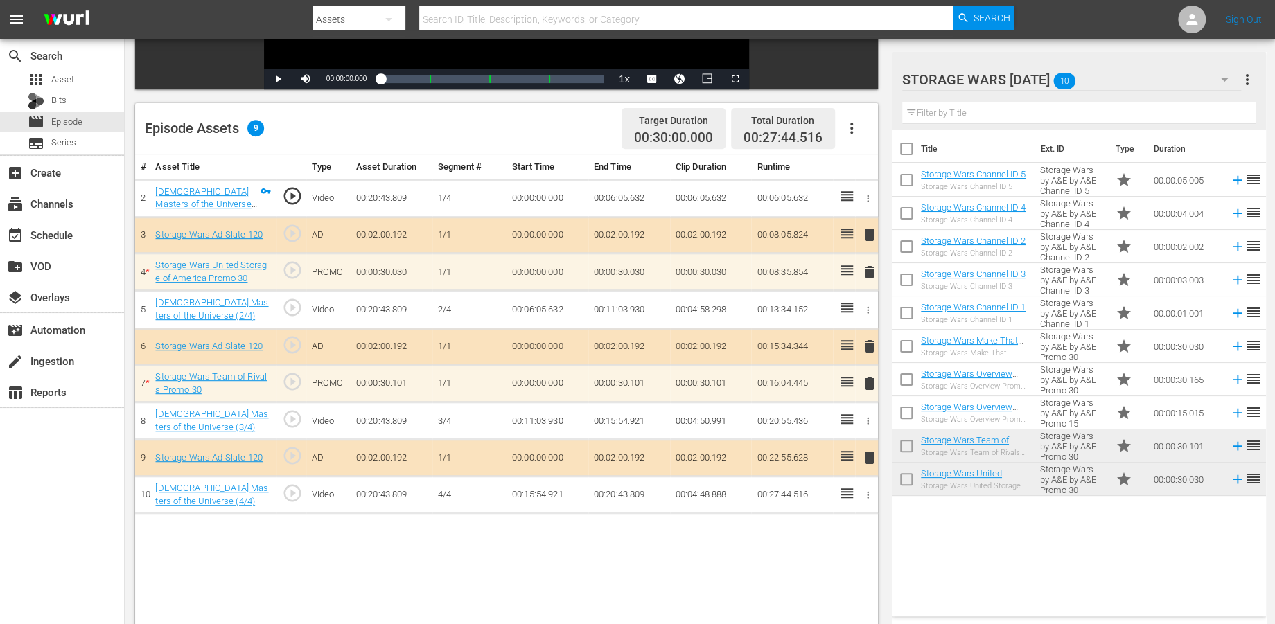
scroll to position [308, 0]
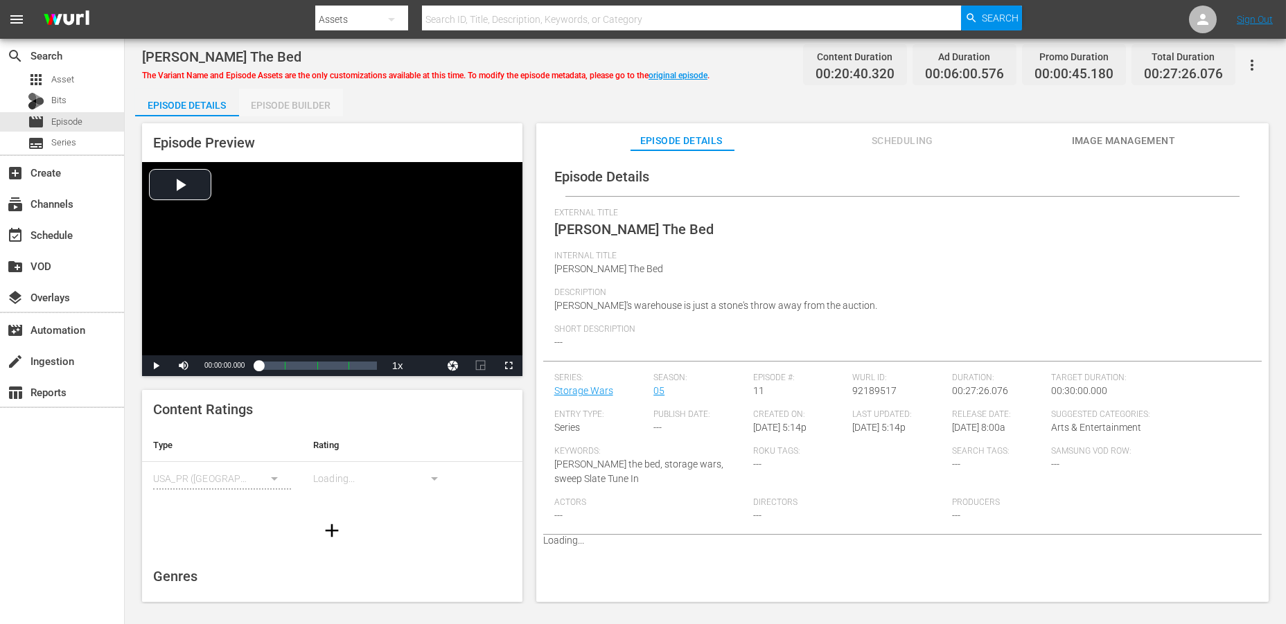
click at [277, 103] on div "Episode Builder" at bounding box center [291, 105] width 104 height 33
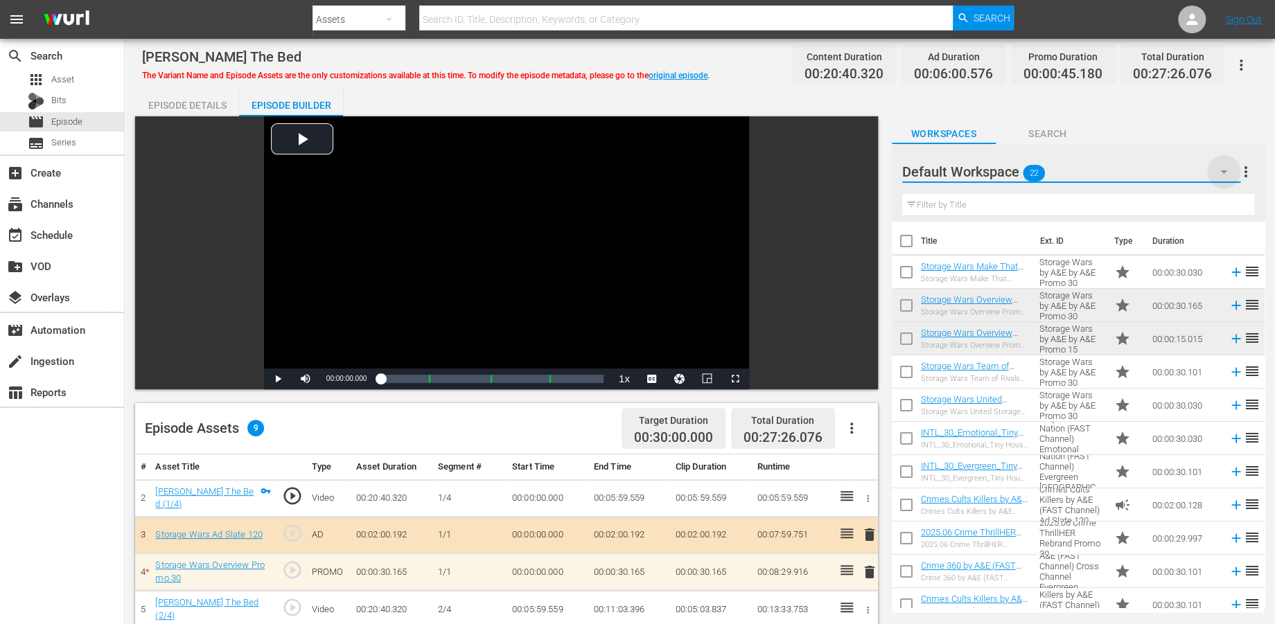
click at [1157, 173] on icon "button" at bounding box center [1224, 172] width 17 height 17
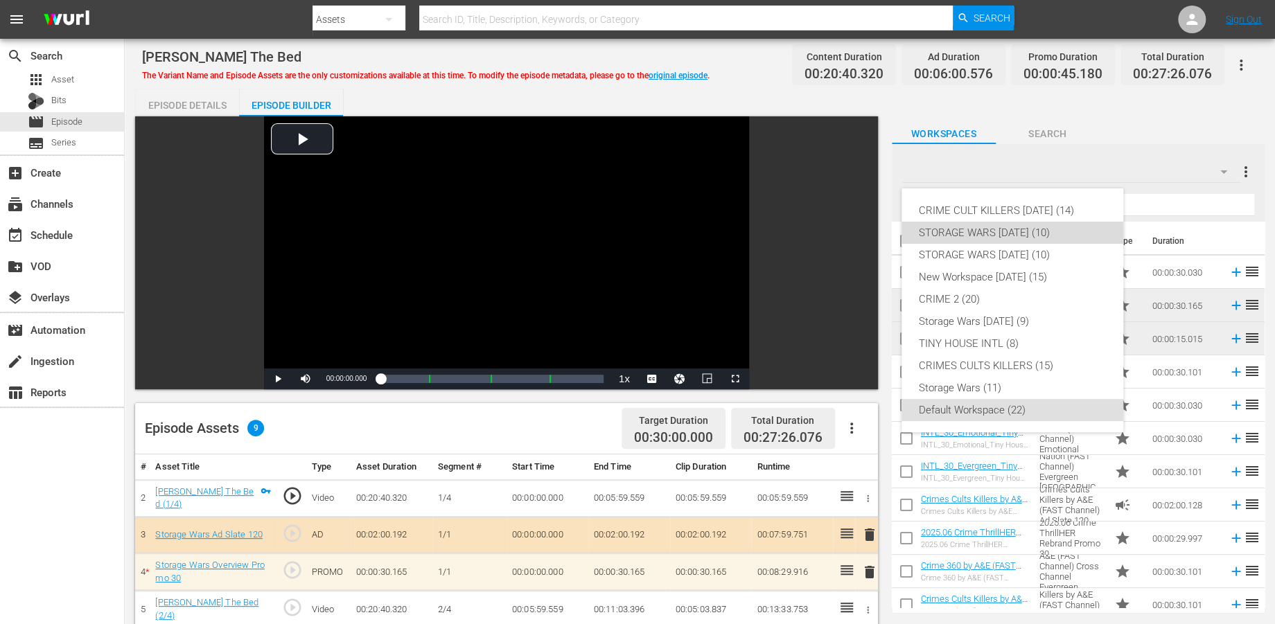
click at [1010, 233] on div "STORAGE WARS [DATE] (10)" at bounding box center [1012, 233] width 189 height 22
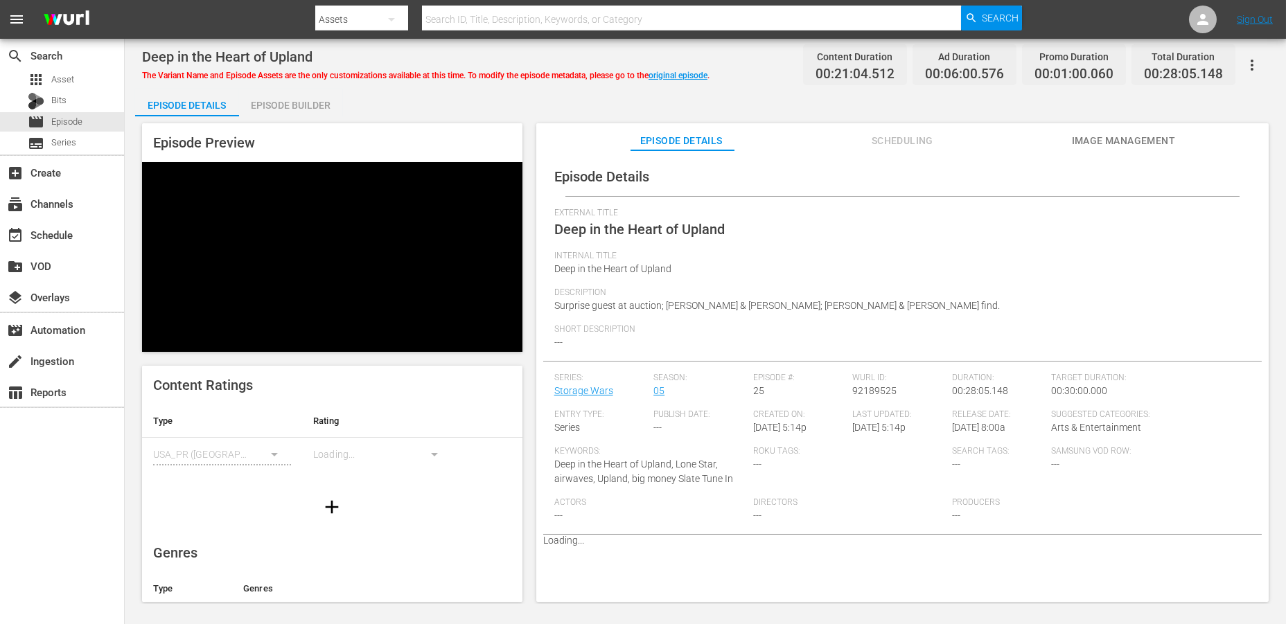
click at [320, 105] on div "Episode Builder" at bounding box center [291, 105] width 104 height 33
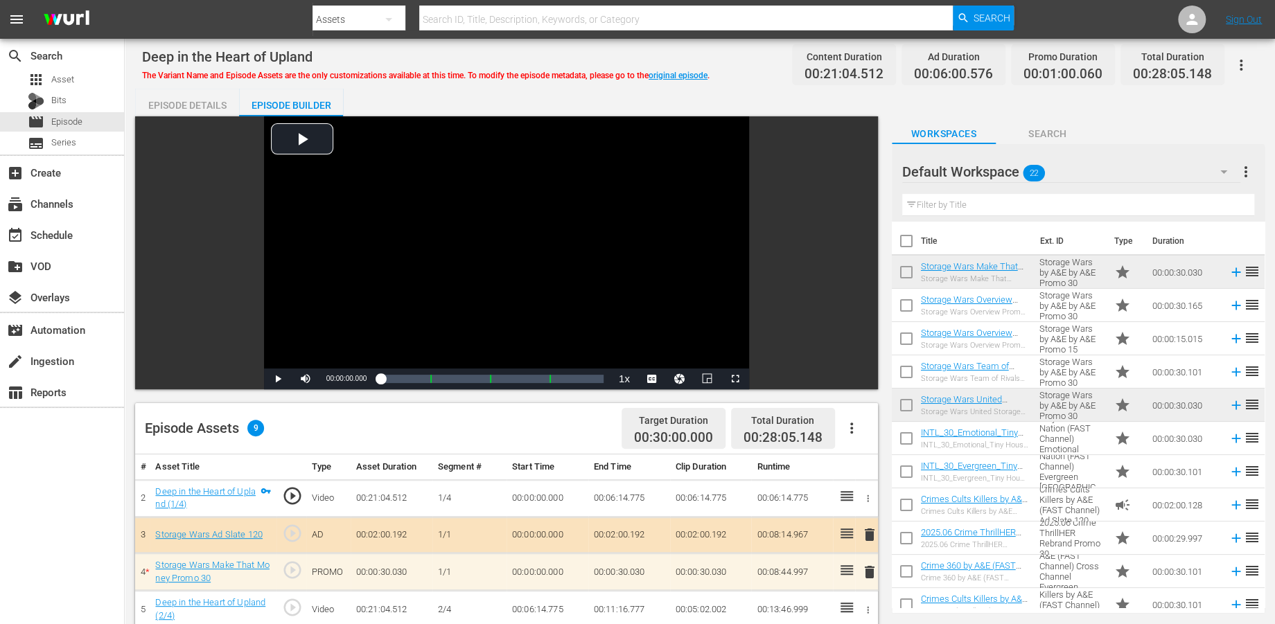
click at [1157, 171] on button "button" at bounding box center [1223, 171] width 33 height 33
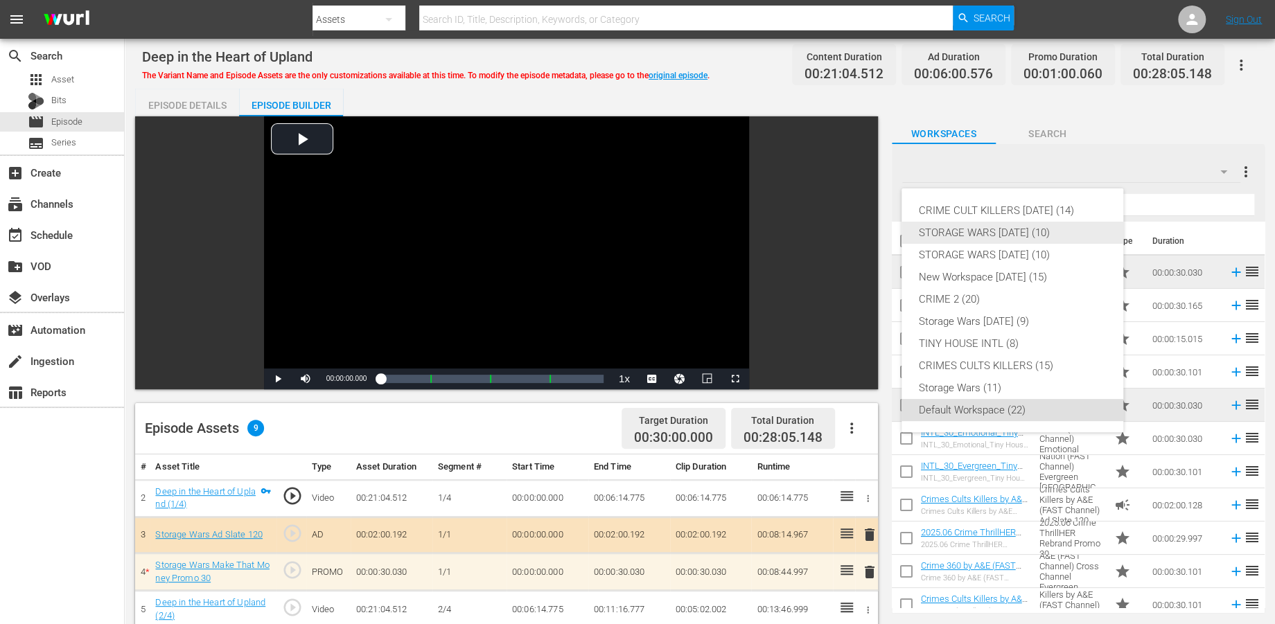
click at [974, 234] on div "STORAGE WARS [DATE] (10)" at bounding box center [1012, 233] width 189 height 22
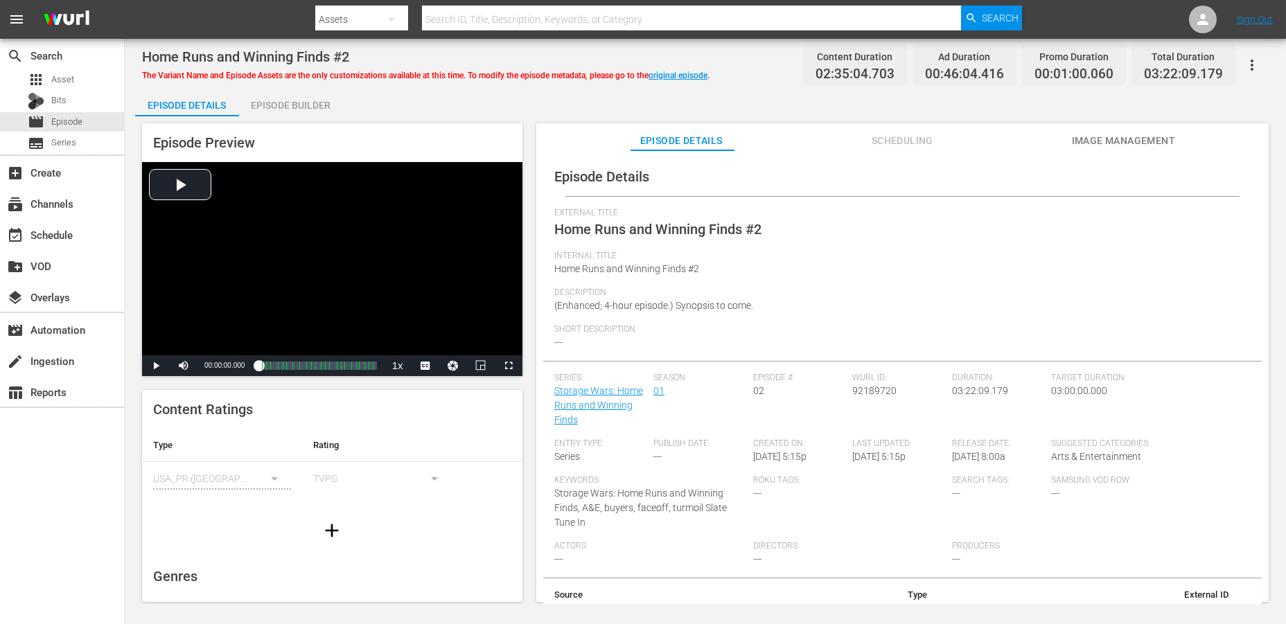
click at [257, 100] on div "Episode Builder" at bounding box center [291, 105] width 104 height 33
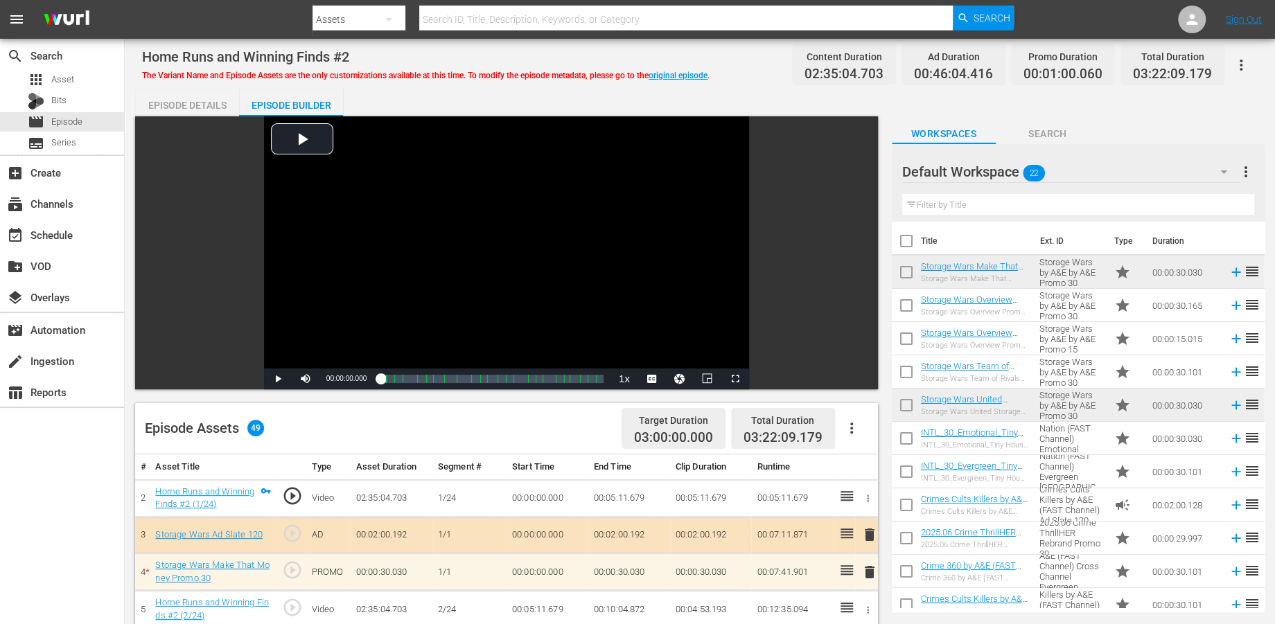
click at [1157, 166] on icon "button" at bounding box center [1224, 172] width 17 height 17
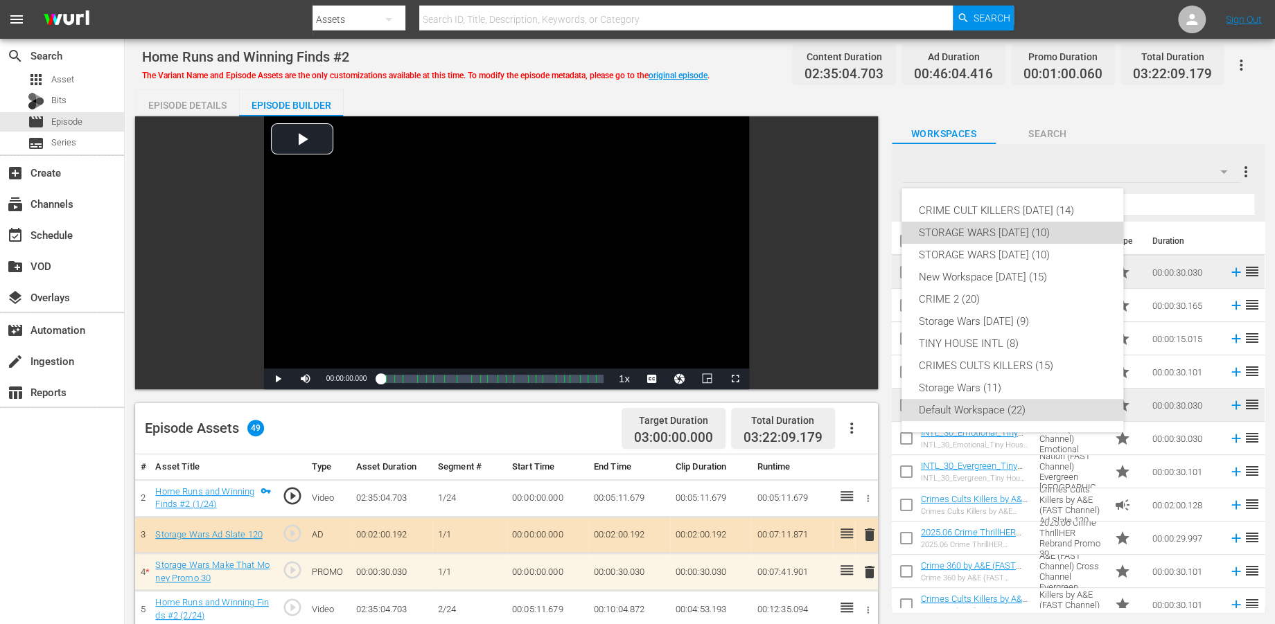
click at [964, 233] on div "STORAGE WARS [DATE] (10)" at bounding box center [1012, 233] width 189 height 22
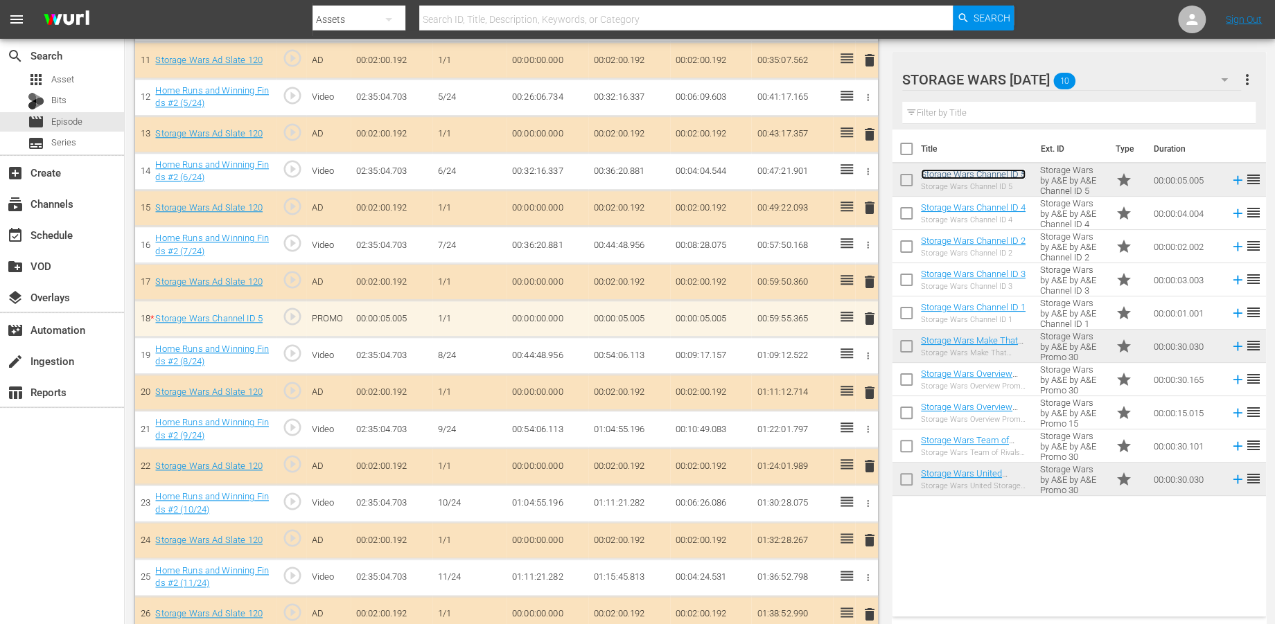
scroll to position [770, 0]
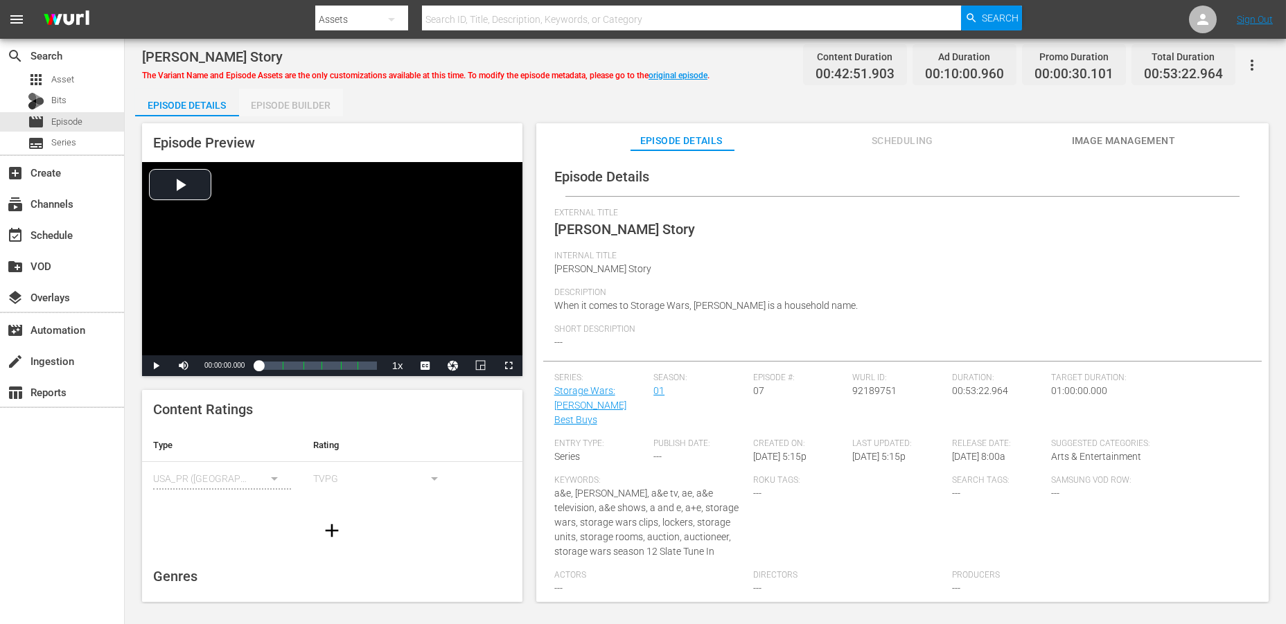
click at [290, 105] on div "Episode Builder" at bounding box center [291, 105] width 104 height 33
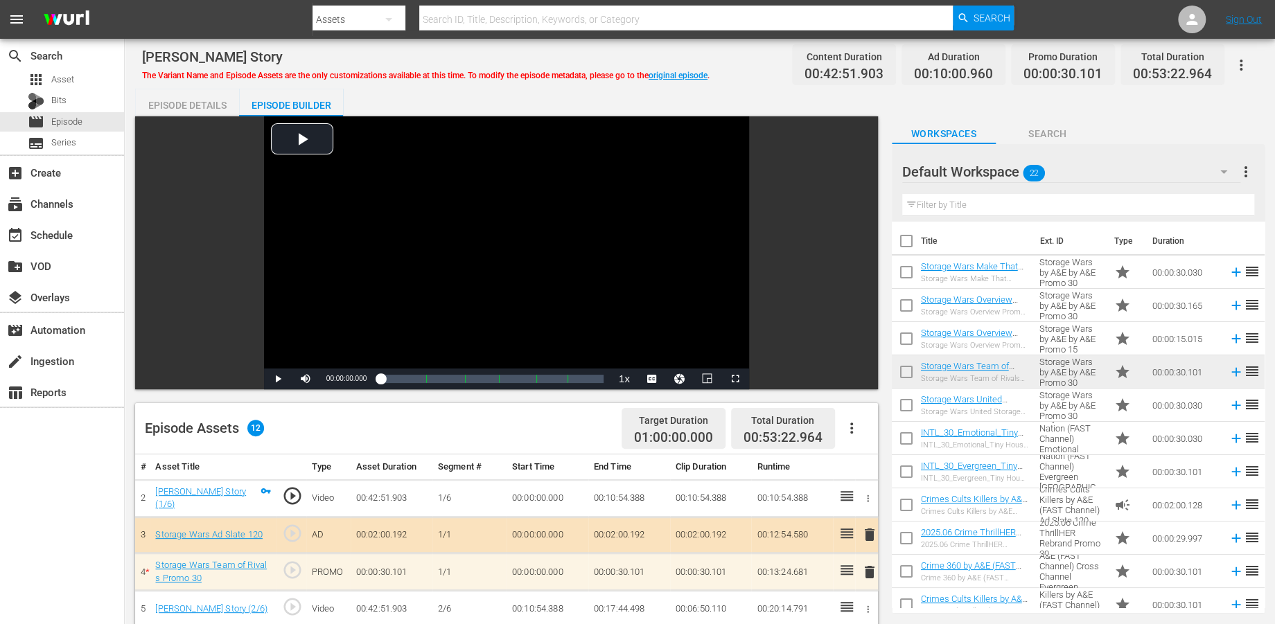
click at [1157, 170] on icon "button" at bounding box center [1224, 172] width 17 height 17
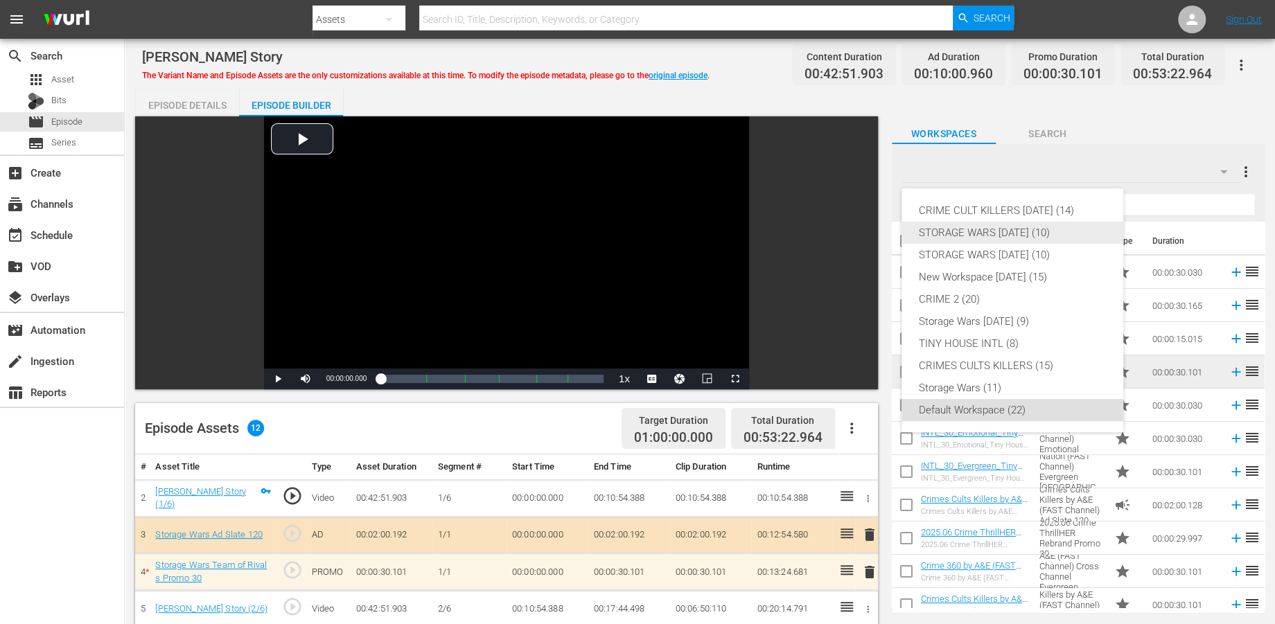
click at [1016, 228] on div "STORAGE WARS [DATE] (10)" at bounding box center [1012, 233] width 189 height 22
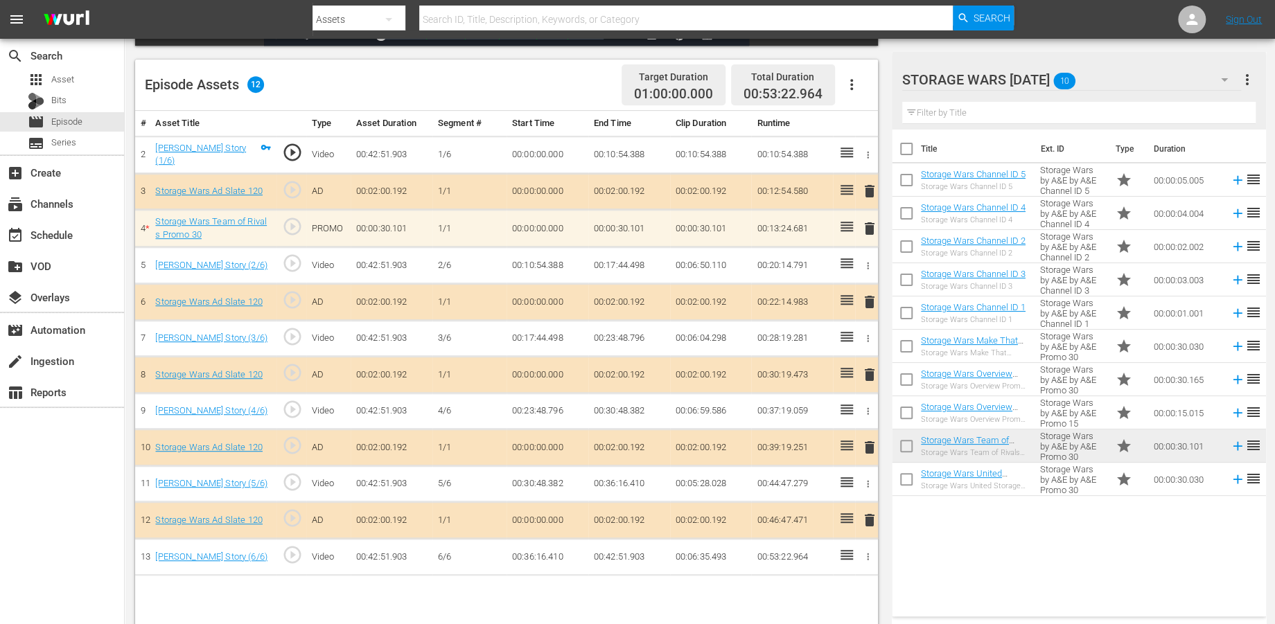
scroll to position [360, 0]
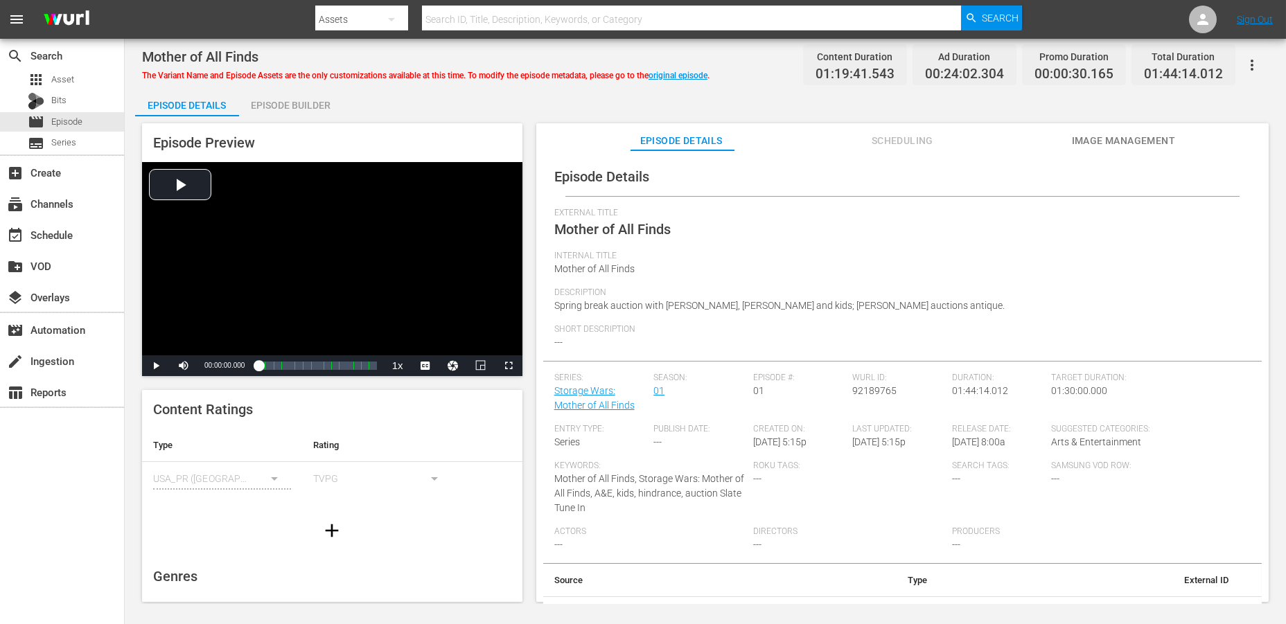
click at [297, 104] on div "Episode Builder" at bounding box center [291, 105] width 104 height 33
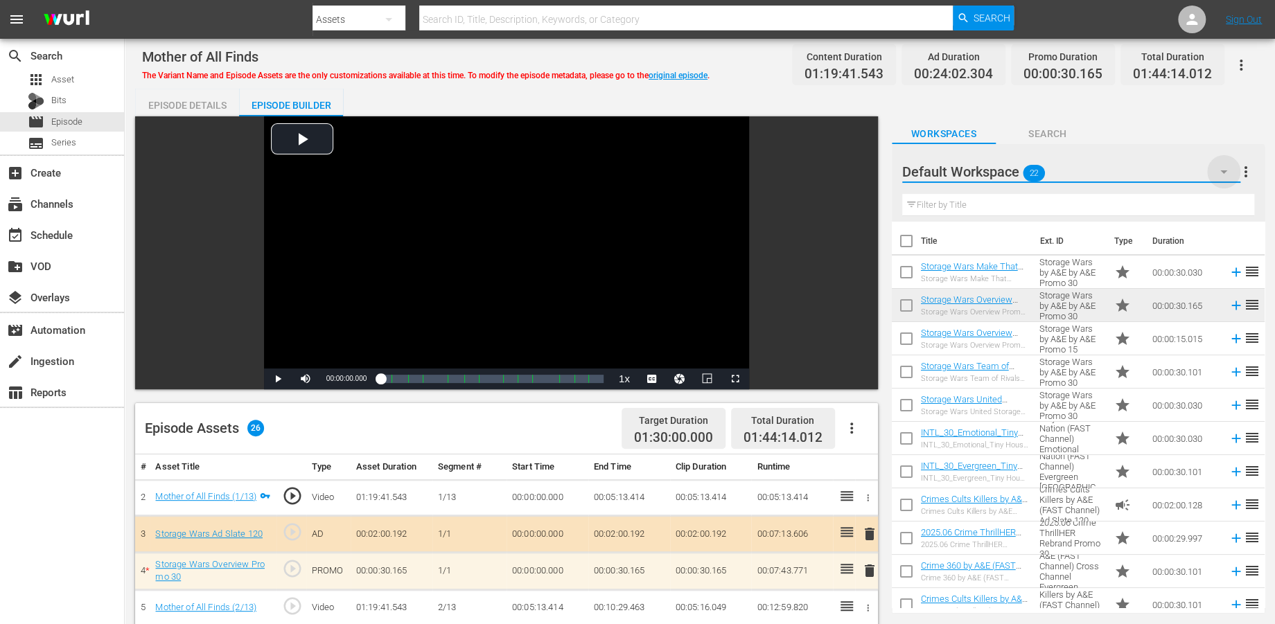
click at [1157, 177] on icon "button" at bounding box center [1224, 172] width 17 height 17
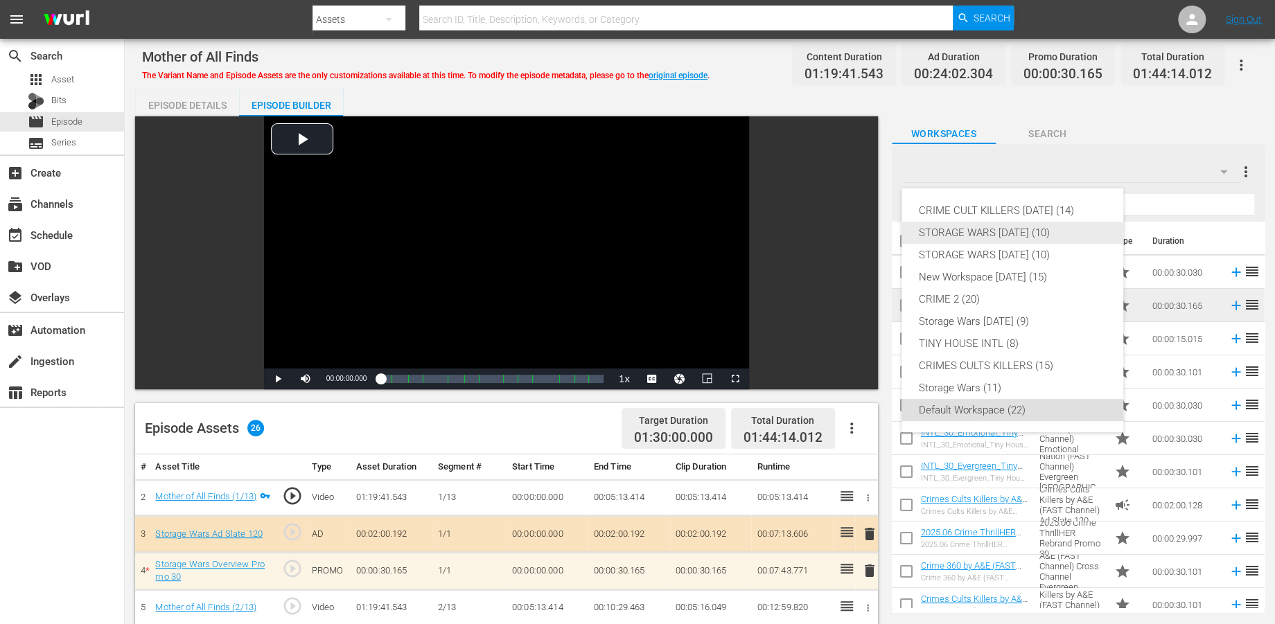
click at [983, 227] on div "STORAGE WARS [DATE] (10)" at bounding box center [1012, 233] width 189 height 22
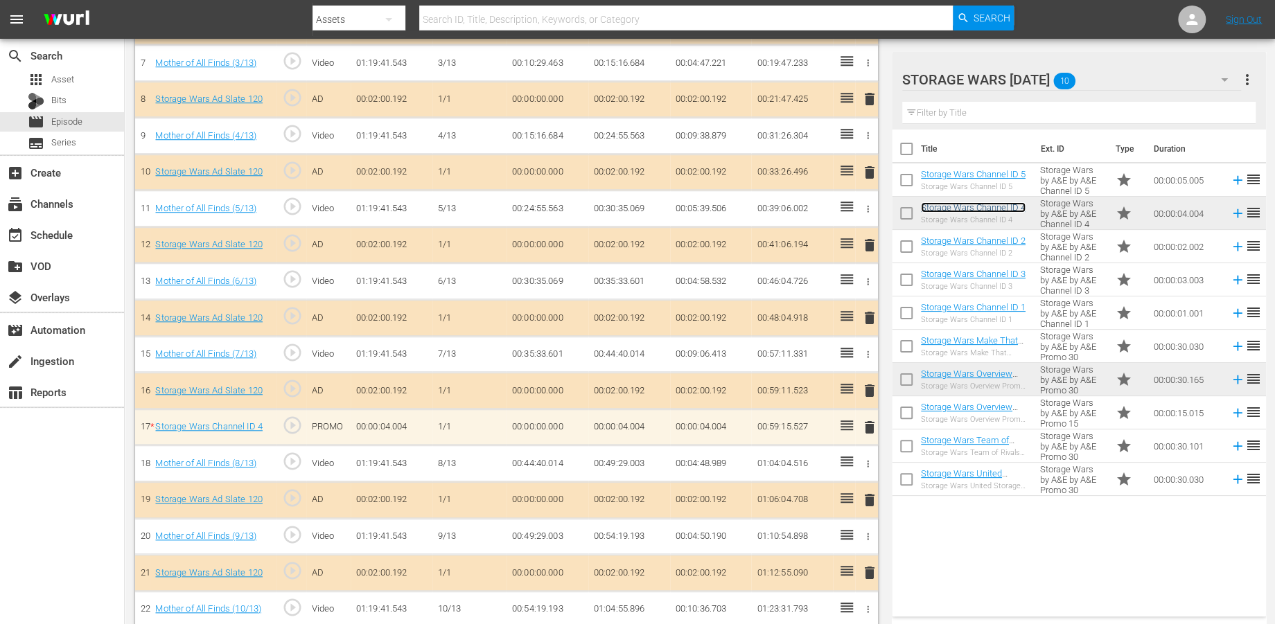
scroll to position [615, 0]
